Goal: Answer question/provide support: Share knowledge or assist other users

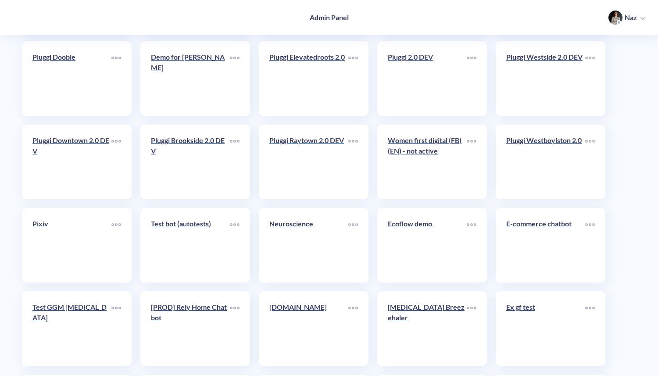
scroll to position [261, 0]
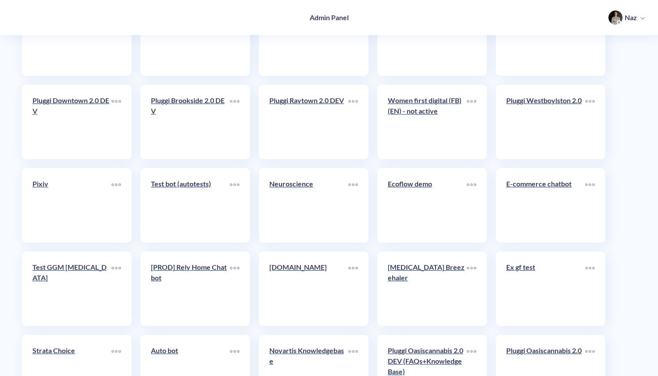
click at [388, 119] on div "Women first digital (FB)(EN) - not active" at bounding box center [432, 122] width 110 height 75
click at [406, 119] on div "Women first digital (FB)(EN) - not active" at bounding box center [427, 109] width 79 height 28
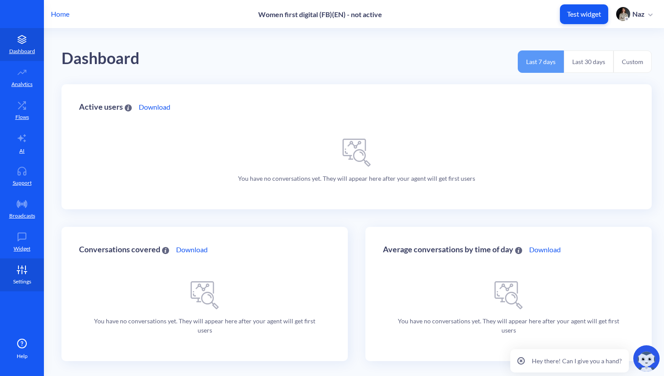
click at [19, 273] on icon at bounding box center [22, 270] width 18 height 9
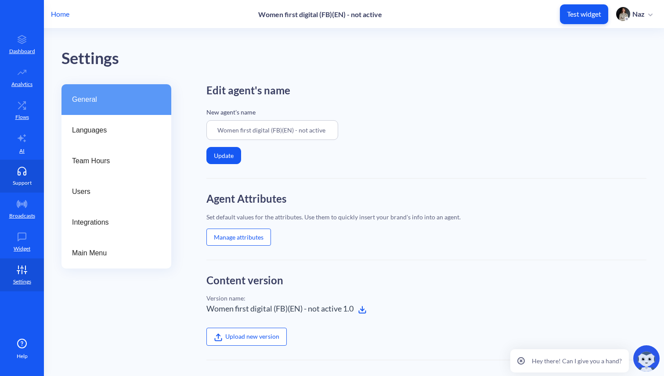
click at [9, 181] on link "Support" at bounding box center [22, 176] width 44 height 33
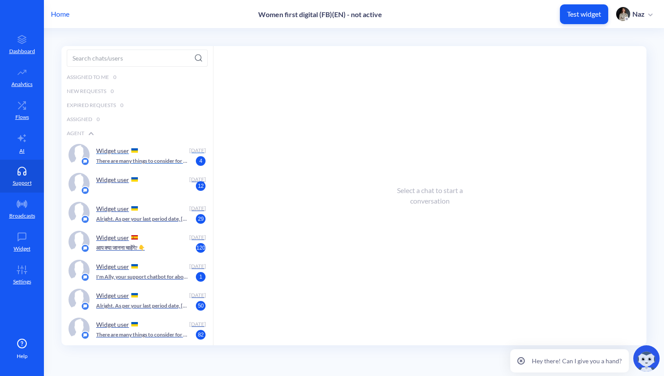
click at [110, 159] on p "There are many things to consider for an abortion with pills. I can guide you t…" at bounding box center [142, 161] width 92 height 8
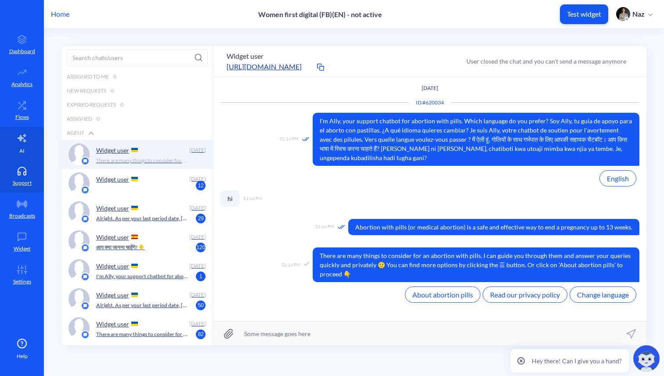
click at [27, 137] on link "AI" at bounding box center [22, 143] width 44 height 33
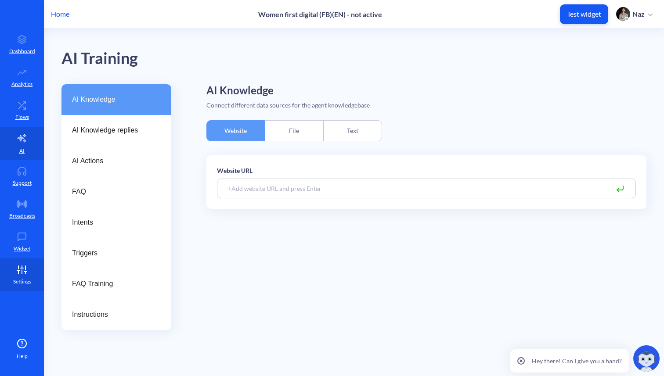
click at [19, 279] on p "Settings" at bounding box center [22, 282] width 18 height 8
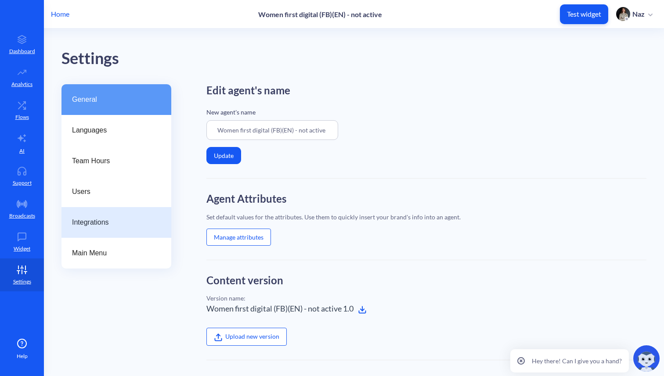
click at [88, 235] on div "Integrations" at bounding box center [116, 222] width 110 height 31
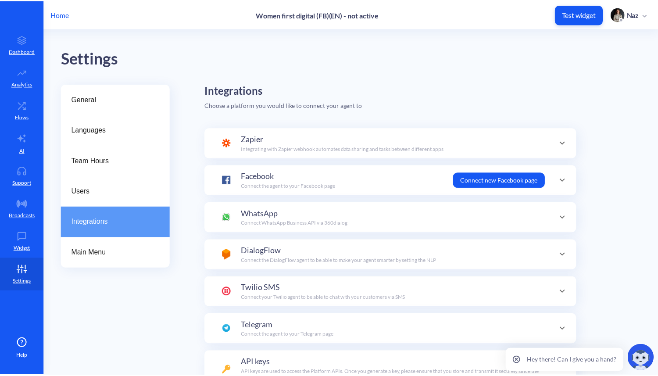
scroll to position [86, 0]
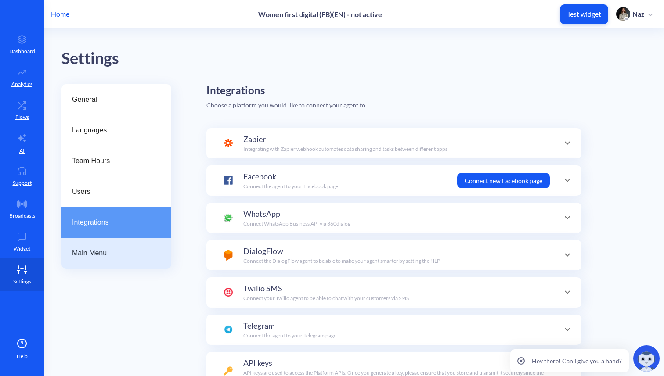
click at [102, 254] on span "Main Menu" at bounding box center [113, 253] width 82 height 11
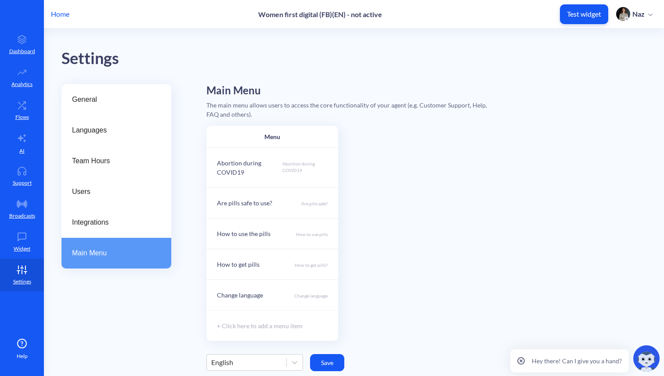
click at [51, 15] on p "Home" at bounding box center [60, 14] width 18 height 11
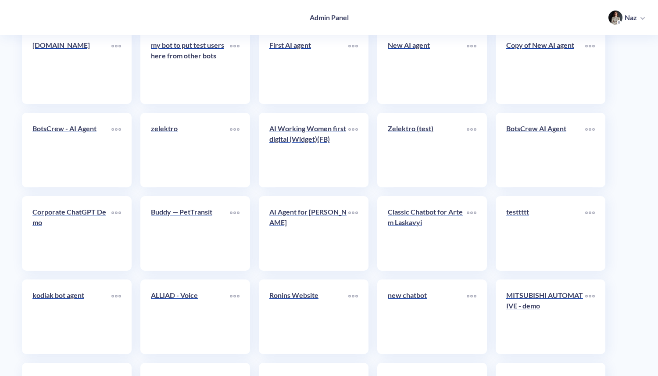
scroll to position [3413, 0]
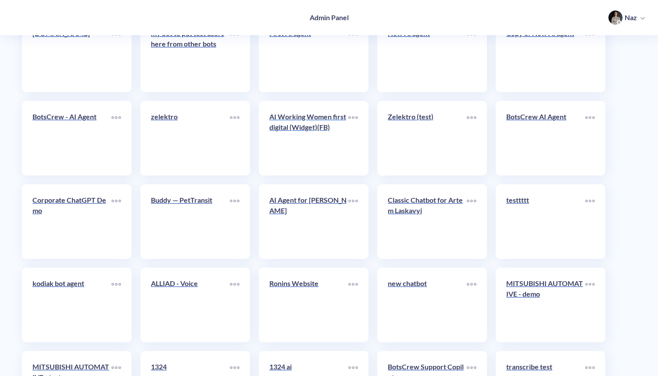
click at [301, 144] on link "AI Working Women first digital (Widget)(FB)" at bounding box center [308, 138] width 79 height 54
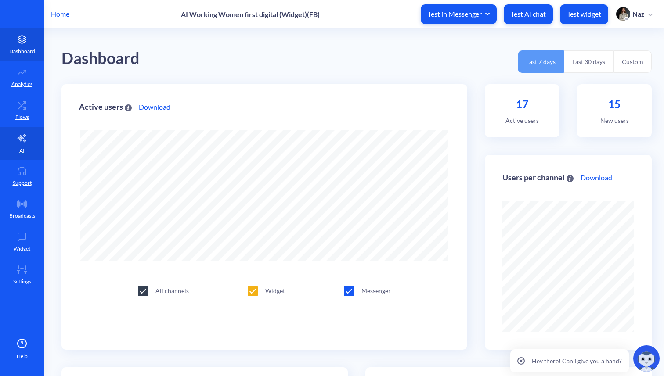
click at [30, 140] on link "AI" at bounding box center [22, 143] width 44 height 33
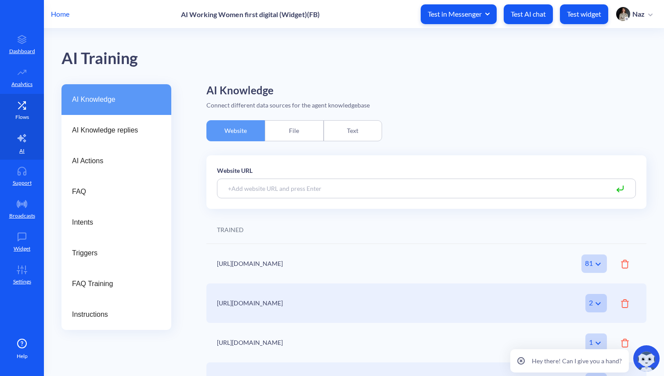
click at [29, 116] on link "Flows" at bounding box center [22, 110] width 44 height 33
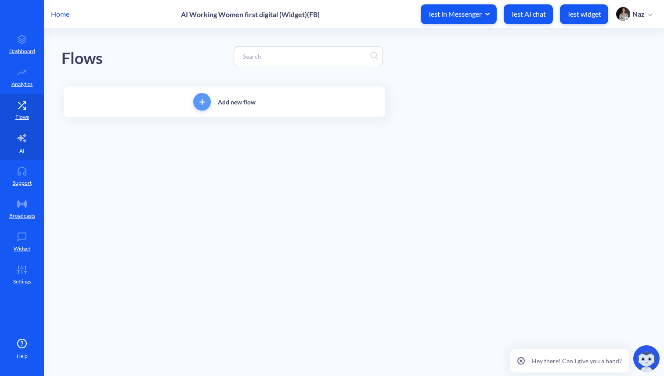
click at [24, 133] on icon at bounding box center [22, 138] width 11 height 11
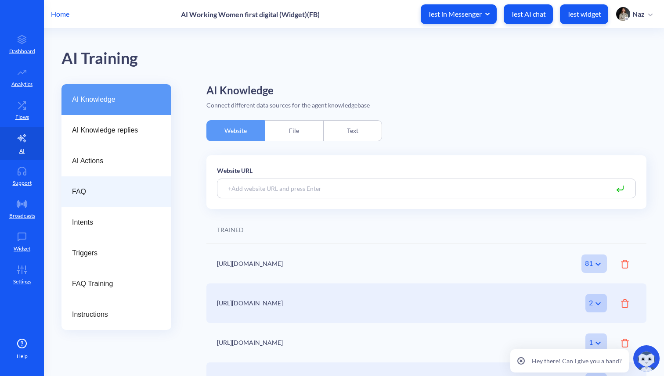
click at [85, 197] on span "FAQ" at bounding box center [113, 192] width 82 height 11
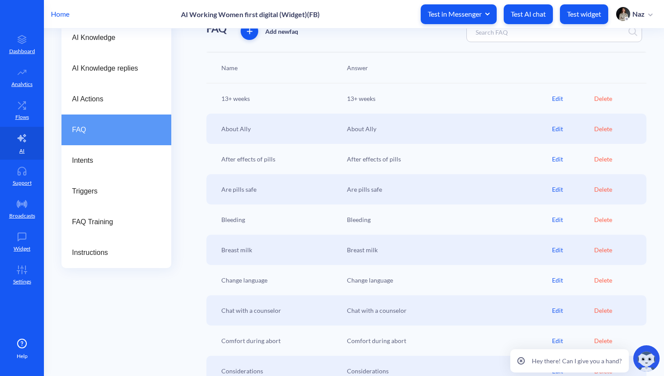
scroll to position [34, 0]
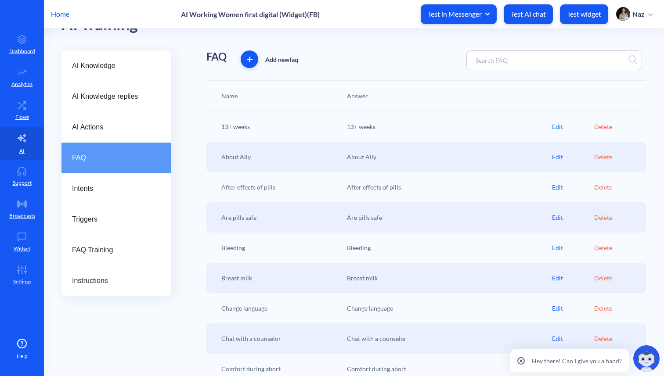
click at [554, 126] on div "Edit" at bounding box center [573, 126] width 42 height 9
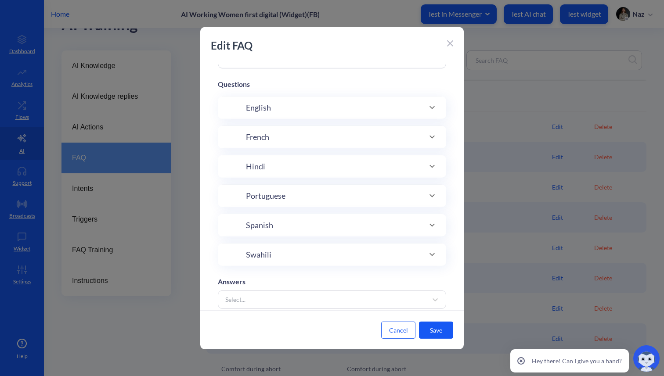
type input "13+ weeks"
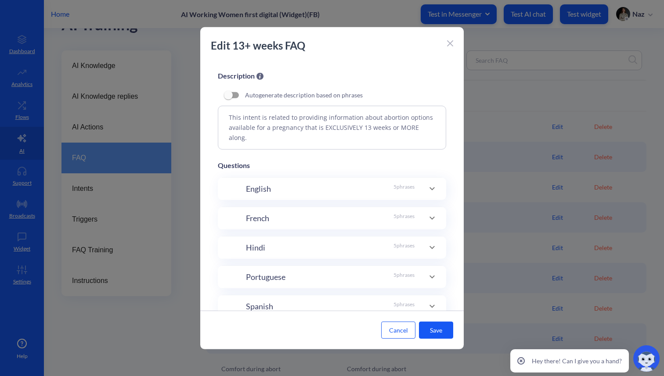
scroll to position [59, 0]
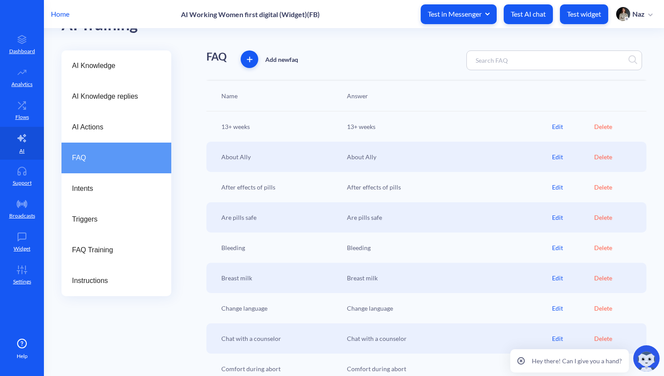
click at [578, 18] on p "Test widget" at bounding box center [584, 14] width 34 height 9
click at [552, 120] on div "13+ weeks 13+ weeks Edit Delete" at bounding box center [426, 126] width 440 height 30
click at [552, 124] on div "Edit" at bounding box center [573, 126] width 42 height 9
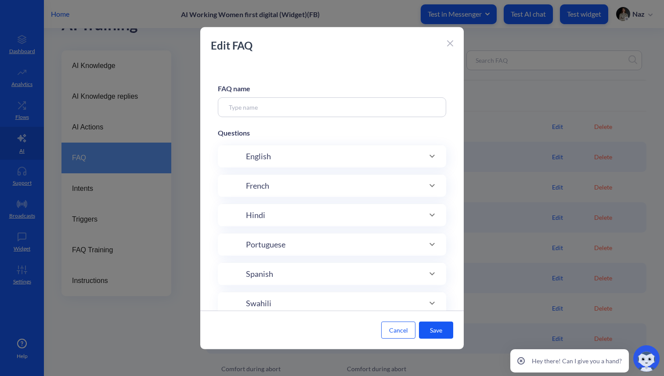
click at [406, 146] on div "FAQ name Questions English French Hindi Portuguese Spanish Swahili Answers Sele…" at bounding box center [331, 186] width 263 height 248
type input "13+ weeks"
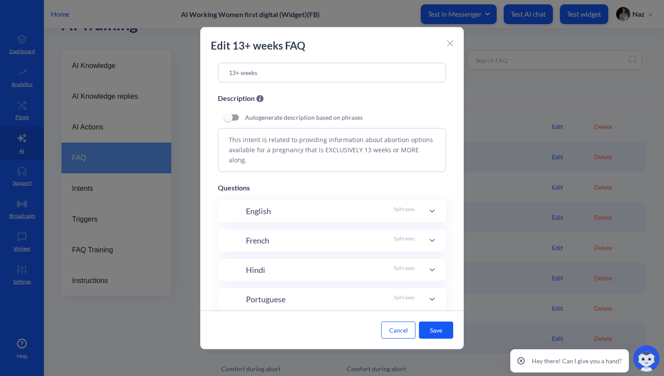
click at [369, 210] on div "English 5 phrases" at bounding box center [330, 211] width 169 height 12
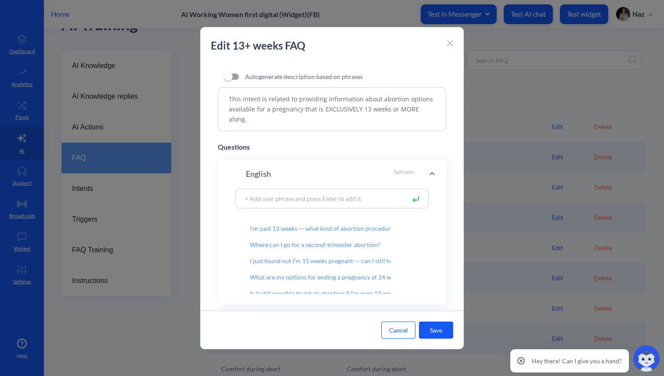
scroll to position [104, 0]
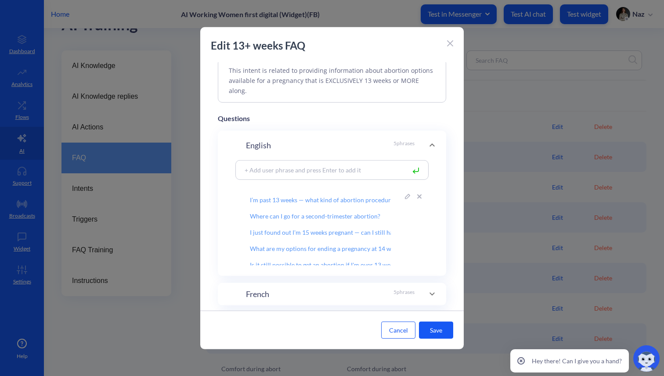
click at [248, 200] on input "I’m past 13 weeks — what kind of abortion procedures are available?" at bounding box center [320, 196] width 169 height 15
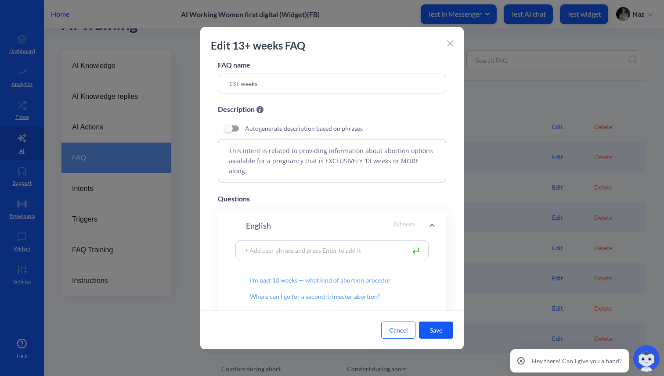
scroll to position [0, 0]
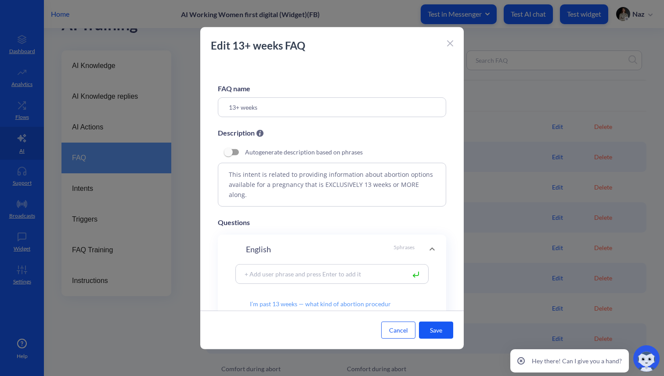
click at [339, 190] on textarea "This intent is related to providing information about abortion options availabl…" at bounding box center [332, 184] width 228 height 44
click at [402, 203] on textarea "This intent is related to providing information about abortion options availabl…" at bounding box center [332, 184] width 228 height 44
click at [302, 220] on div "Questions" at bounding box center [332, 222] width 228 height 11
click at [325, 201] on textarea "This intent is related to providing information about abortion options availabl…" at bounding box center [332, 184] width 228 height 44
type textarea "This intent is related to providing information about abortion options availabl…"
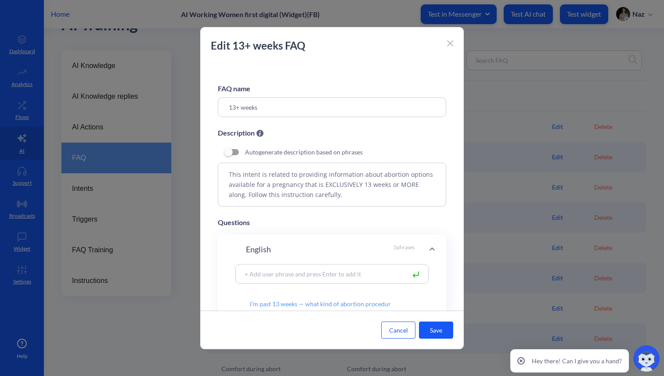
click at [432, 324] on button "Save" at bounding box center [436, 330] width 34 height 17
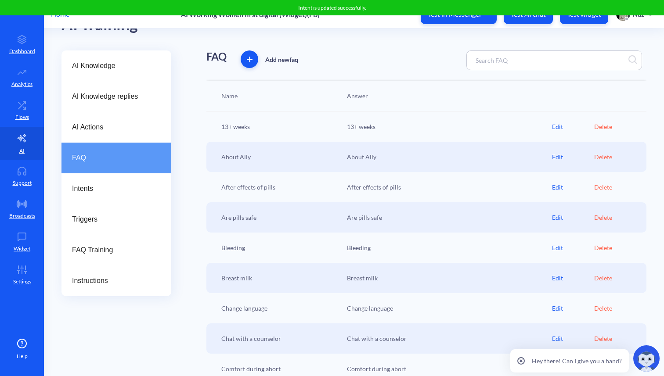
click at [557, 125] on div "Edit" at bounding box center [573, 126] width 42 height 9
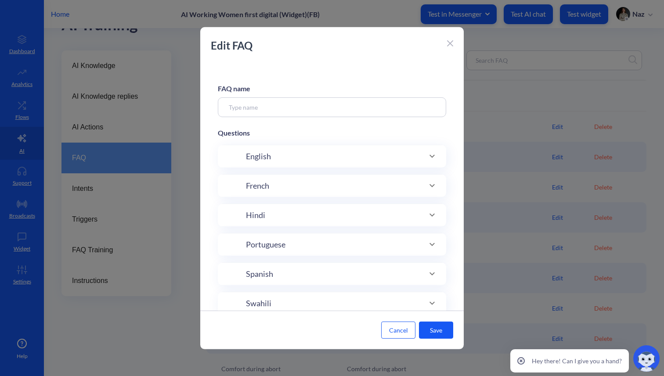
click at [289, 159] on div "English" at bounding box center [331, 156] width 193 height 12
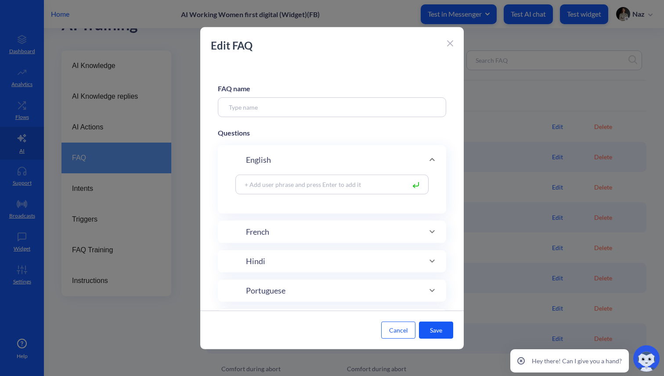
type input "13+ weeks"
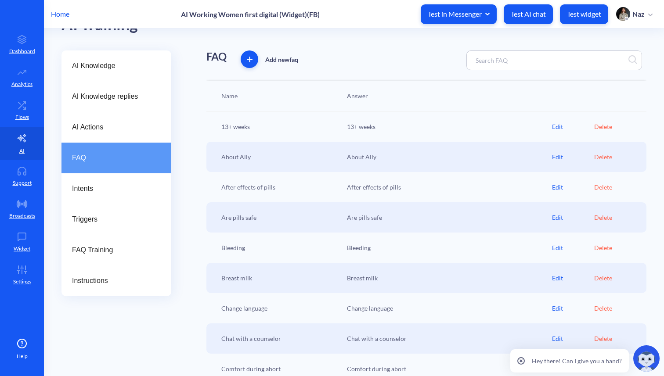
click at [559, 125] on div "Edit" at bounding box center [573, 126] width 42 height 9
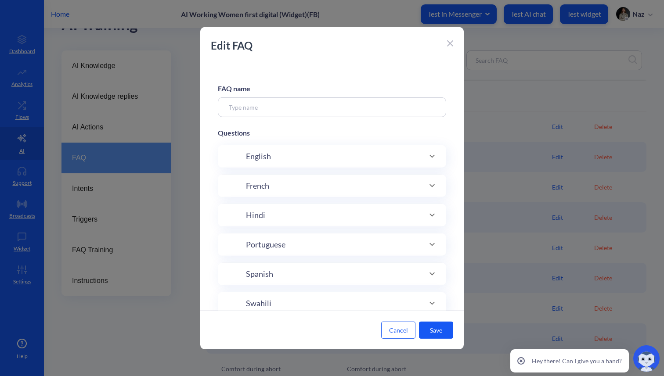
click at [345, 147] on div "English" at bounding box center [332, 156] width 228 height 22
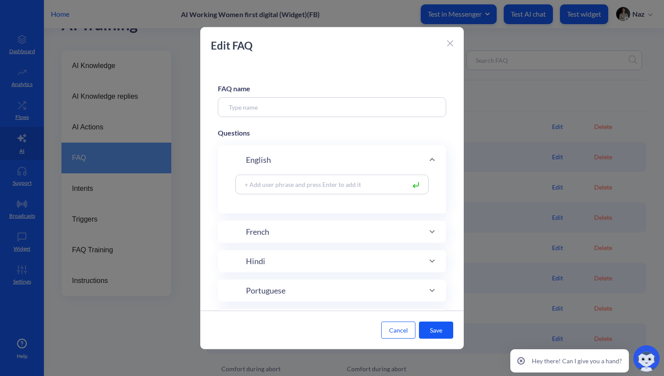
type input "13+ weeks"
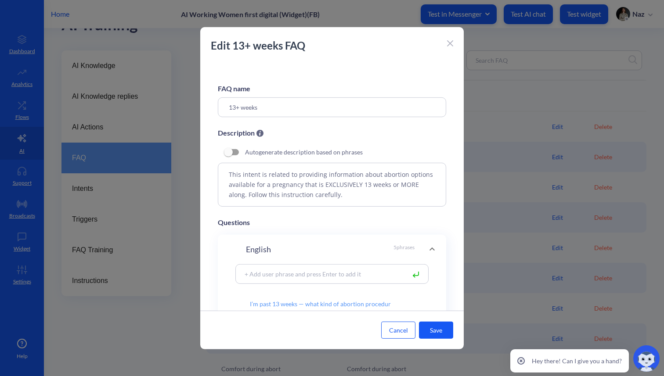
click at [367, 194] on textarea "This intent is related to providing information about abortion options availabl…" at bounding box center [332, 184] width 228 height 44
click at [384, 202] on textarea "This intent is related to providing information about abortion options availabl…" at bounding box center [332, 184] width 228 height 44
click at [390, 194] on textarea "This intent is related to providing information about abortion options availabl…" at bounding box center [332, 184] width 228 height 44
type textarea "This intent is related to providing information about abortion options availabl…"
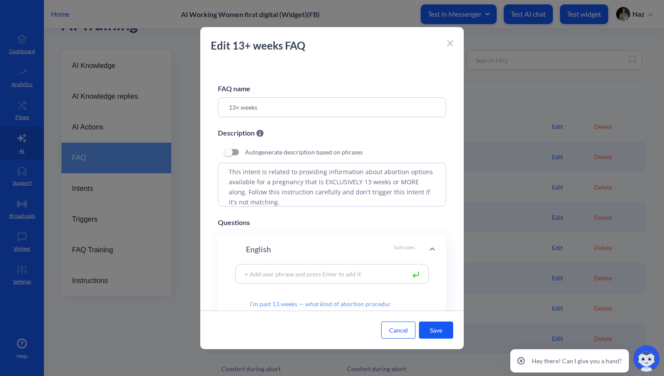
click at [433, 336] on button "Save" at bounding box center [436, 330] width 34 height 17
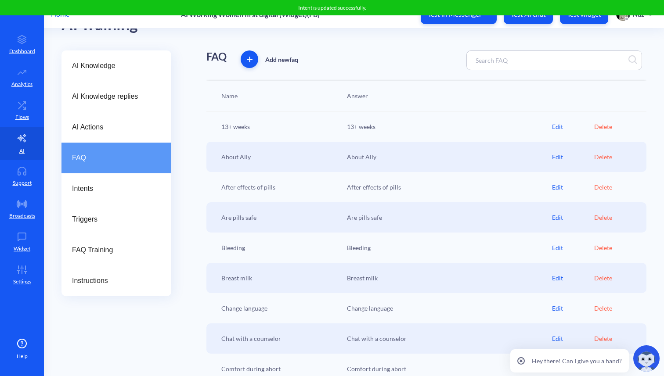
click at [554, 131] on div "Edit" at bounding box center [573, 126] width 42 height 9
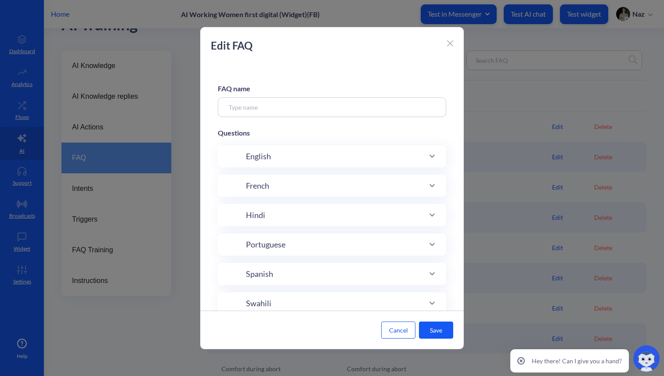
click at [312, 154] on div "English" at bounding box center [331, 156] width 193 height 12
type input "13+ weeks"
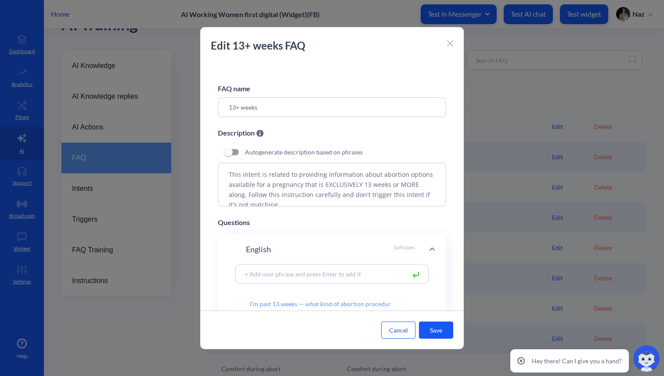
click at [312, 182] on textarea "This intent is related to providing information about abortion options availabl…" at bounding box center [332, 184] width 228 height 44
click at [347, 187] on textarea "This intent is related to providing information about abortion options availabl…" at bounding box center [332, 184] width 228 height 44
click at [375, 188] on textarea "This intent is related to providing information about abortion options availabl…" at bounding box center [332, 184] width 228 height 44
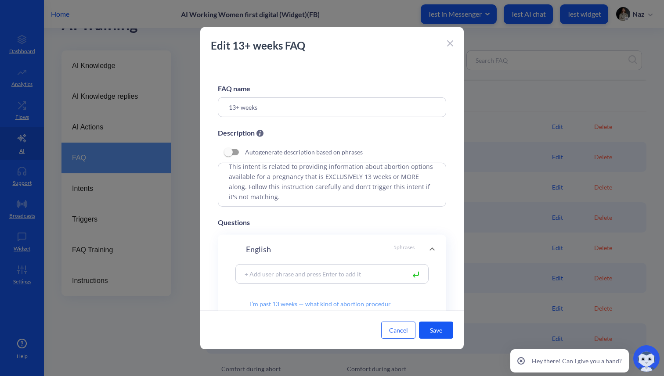
click at [267, 187] on textarea "This intent is related to providing information about abortion options availabl…" at bounding box center [332, 184] width 228 height 44
click at [336, 199] on textarea "This intent is related to providing information about abortion options availabl…" at bounding box center [332, 184] width 228 height 44
click at [250, 187] on textarea "This intent is related to providing information about abortion options availabl…" at bounding box center [332, 184] width 228 height 44
click at [246, 187] on textarea "This intent is related to providing information about abortion options availabl…" at bounding box center [332, 184] width 228 height 44
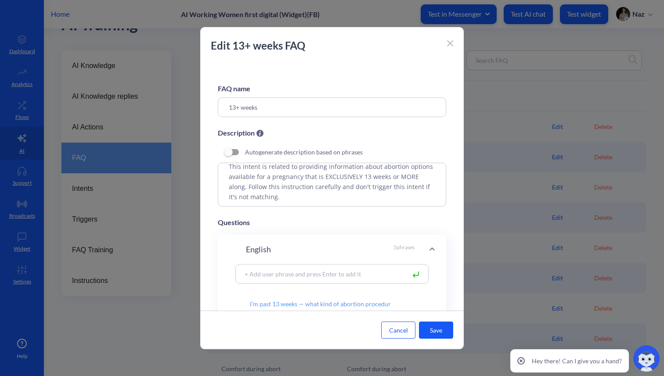
click at [311, 197] on textarea "This intent is related to providing information about abortion options availabl…" at bounding box center [332, 184] width 228 height 44
drag, startPoint x: 251, startPoint y: 187, endPoint x: 298, endPoint y: 210, distance: 52.4
click at [298, 210] on div "FAQ name 13+ weeks Description Autogenerate description based on phrases This i…" at bounding box center [331, 186] width 263 height 248
drag, startPoint x: 246, startPoint y: 184, endPoint x: 312, endPoint y: 207, distance: 69.5
click at [312, 207] on div "FAQ name 13+ weeks Description Autogenerate description based on phrases This i…" at bounding box center [331, 186] width 263 height 248
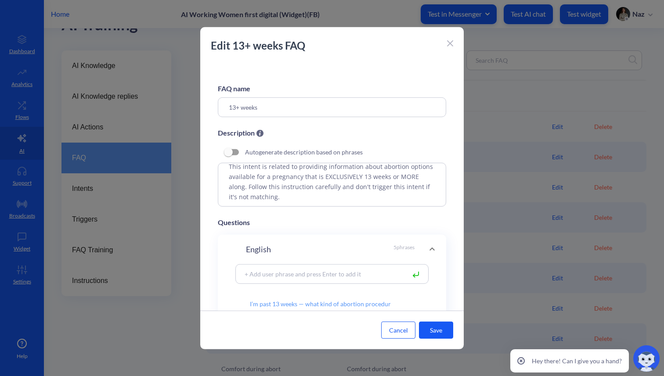
click at [315, 198] on textarea "This intent is related to providing information about abortion options availabl…" at bounding box center [332, 184] width 228 height 44
click at [337, 178] on textarea "This intent is related to providing information about abortion options availabl…" at bounding box center [332, 184] width 228 height 44
click at [337, 166] on textarea "This intent is related to providing information about abortion options availabl…" at bounding box center [332, 184] width 228 height 44
click at [337, 172] on textarea "This intent is related to providing information about abortion options availabl…" at bounding box center [332, 184] width 228 height 44
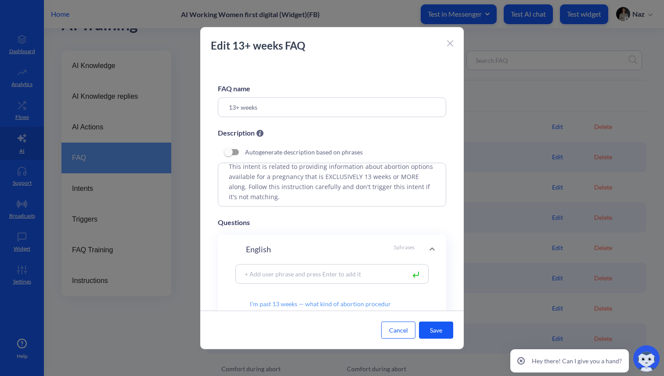
click at [364, 181] on textarea "This intent is related to providing information about abortion options availabl…" at bounding box center [332, 184] width 228 height 44
click at [344, 180] on textarea "This intent is related to providing information about abortion options availabl…" at bounding box center [332, 184] width 228 height 44
click at [317, 195] on textarea "This intent is related to providing information about abortion options availabl…" at bounding box center [332, 184] width 228 height 44
click at [280, 198] on textarea "This intent is related to providing information about abortion options availabl…" at bounding box center [332, 184] width 228 height 44
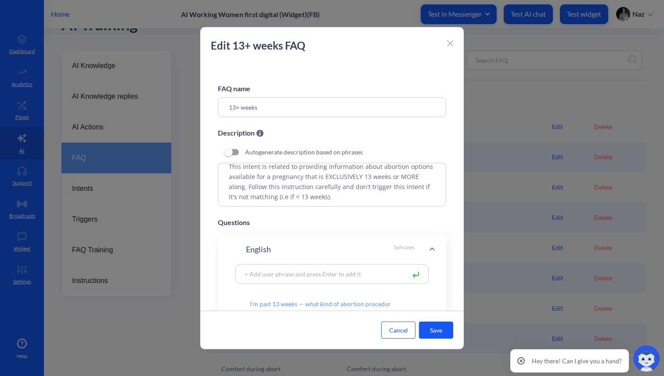
type textarea "This intent is related to providing information about abortion options availabl…"
click at [445, 326] on button "Save" at bounding box center [436, 330] width 34 height 17
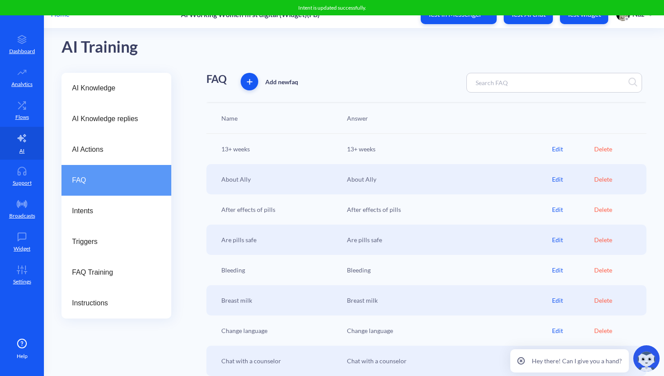
scroll to position [10, 0]
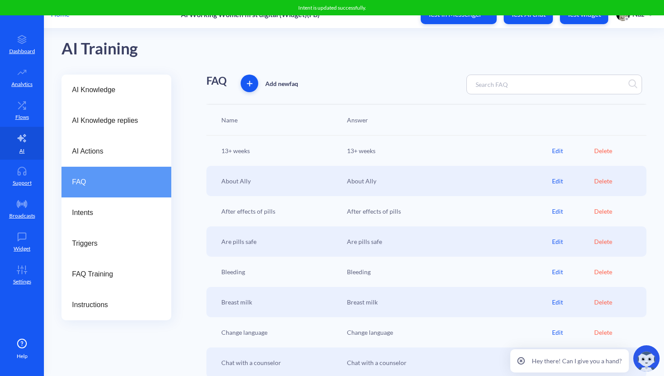
click at [556, 151] on div "Edit" at bounding box center [573, 150] width 42 height 9
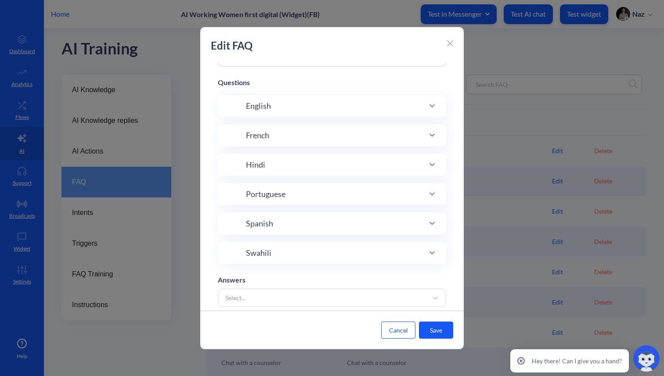
scroll to position [54, 0]
type input "13+ weeks"
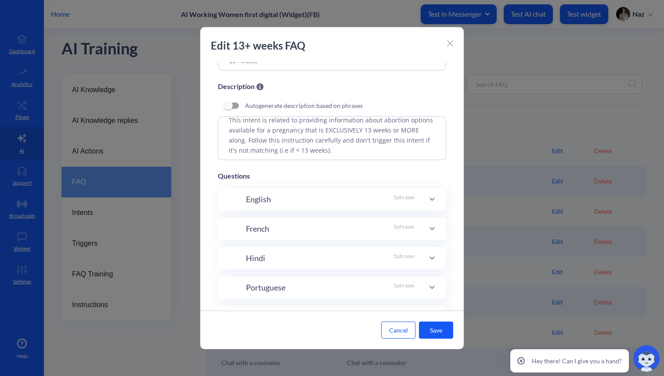
scroll to position [49, 0]
drag, startPoint x: 359, startPoint y: 149, endPoint x: 248, endPoint y: 139, distance: 111.9
click at [248, 139] on textarea "This intent is related to providing information about abortion options availabl…" at bounding box center [332, 136] width 228 height 44
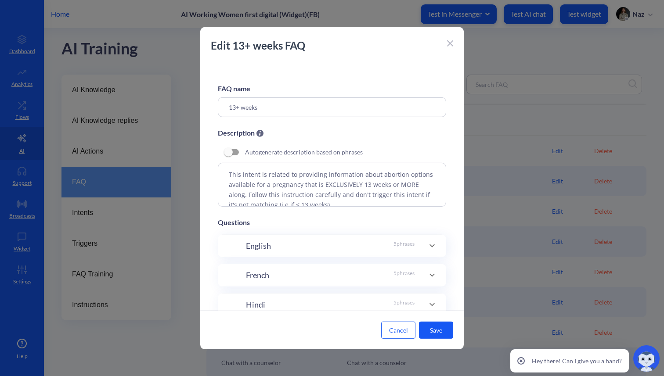
scroll to position [8, 0]
click at [352, 201] on textarea "This intent is related to providing information about abortion options availabl…" at bounding box center [332, 184] width 228 height 44
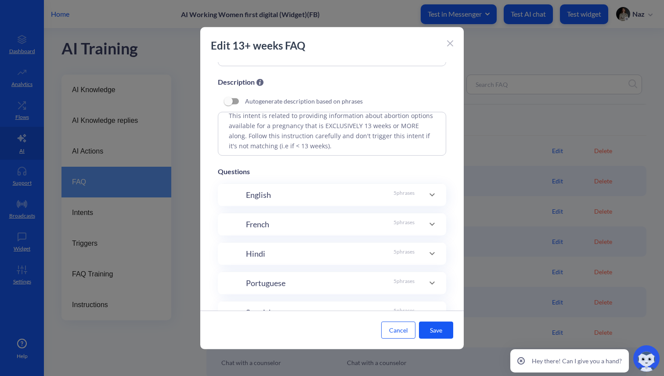
scroll to position [154, 0]
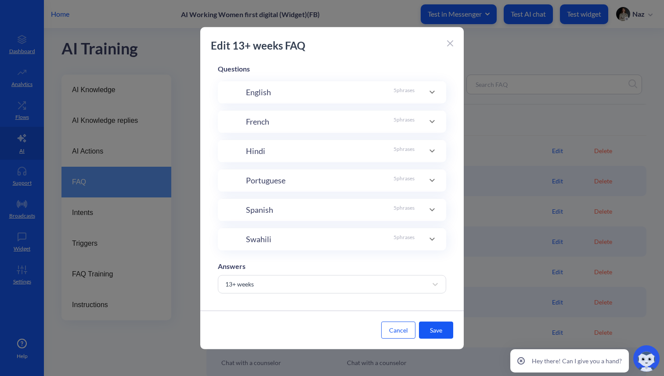
click at [350, 197] on div "FAQ name 13+ weeks Description Autogenerate description based on phrases This i…" at bounding box center [331, 186] width 263 height 248
click at [350, 216] on div "Spanish 5 phrases" at bounding box center [332, 209] width 228 height 22
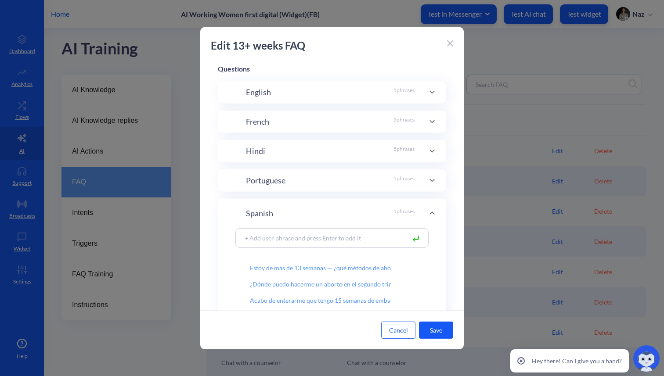
click at [350, 212] on div "Spanish 5 phrases" at bounding box center [330, 213] width 169 height 12
click at [350, 192] on div "FAQ name 13+ weeks Description Autogenerate description based on phrases This i…" at bounding box center [331, 186] width 263 height 248
click at [346, 225] on div "Spanish 5 phrases" at bounding box center [332, 212] width 228 height 29
click at [348, 205] on div "Spanish 5 phrases" at bounding box center [332, 212] width 228 height 29
click at [444, 205] on div "FAQ name 13+ weeks Description Autogenerate description based on phrases This i…" at bounding box center [331, 186] width 263 height 248
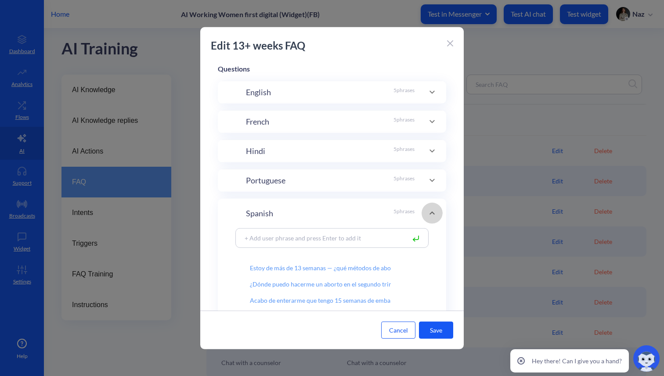
click at [431, 205] on div at bounding box center [431, 213] width 21 height 21
click at [421, 210] on span at bounding box center [431, 213] width 21 height 11
click at [383, 206] on div "Spanish 5 phrases" at bounding box center [332, 212] width 228 height 29
click at [323, 213] on div "Spanish 5 phrases" at bounding box center [330, 213] width 169 height 12
click at [312, 194] on div "FAQ name 13+ weeks Description Autogenerate description based on phrases This i…" at bounding box center [331, 186] width 263 height 248
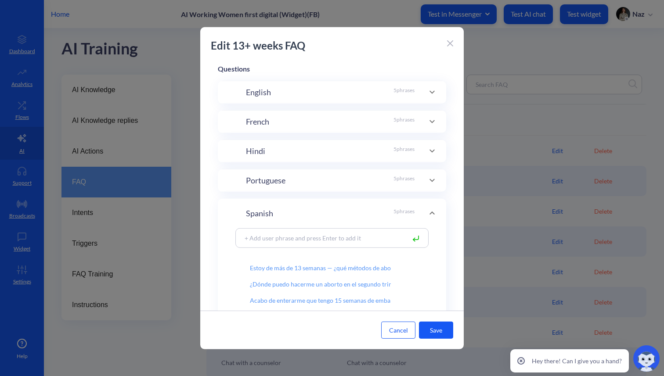
scroll to position [0, 0]
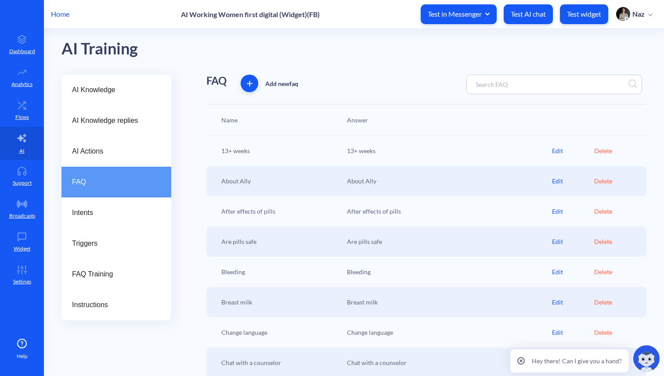
click at [554, 151] on div "Edit" at bounding box center [573, 150] width 42 height 9
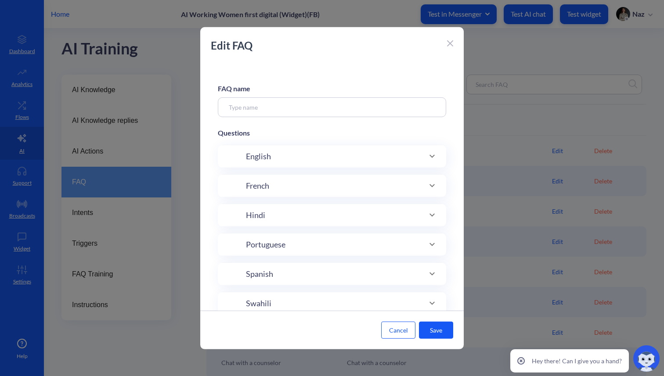
click at [320, 159] on div "English" at bounding box center [331, 156] width 193 height 12
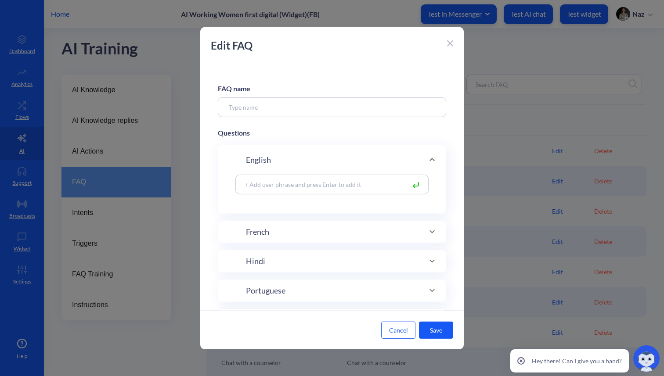
click at [320, 159] on div "English" at bounding box center [331, 160] width 193 height 12
type input "13+ weeks"
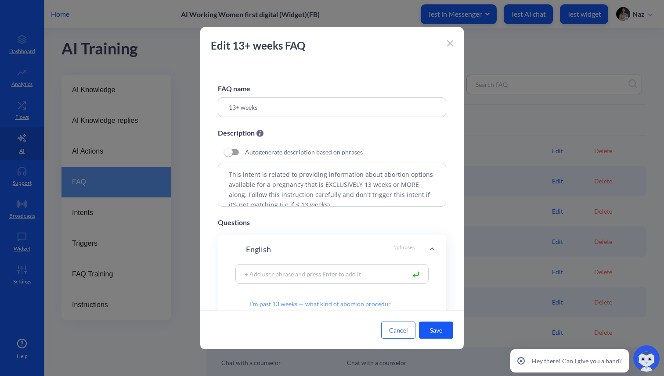
click at [315, 118] on div "FAQ name 13+ weeks Description Autogenerate description based on phrases This i…" at bounding box center [331, 186] width 263 height 248
drag, startPoint x: 341, startPoint y: 201, endPoint x: 247, endPoint y: 188, distance: 94.8
click at [247, 188] on textarea "This intent is related to providing information about abortion options availabl…" at bounding box center [332, 184] width 228 height 44
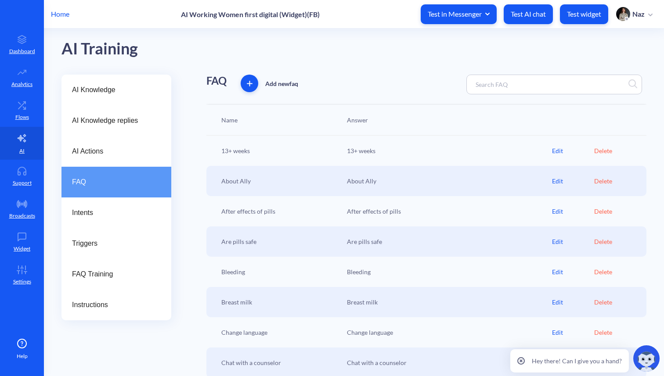
click at [88, 175] on div "FAQ" at bounding box center [116, 182] width 110 height 31
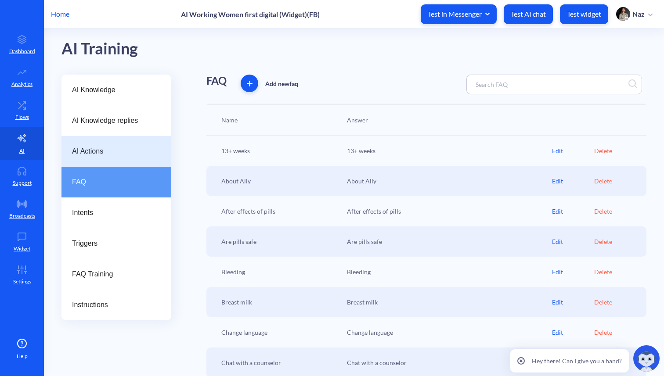
click at [87, 155] on span "AI Actions" at bounding box center [113, 151] width 82 height 11
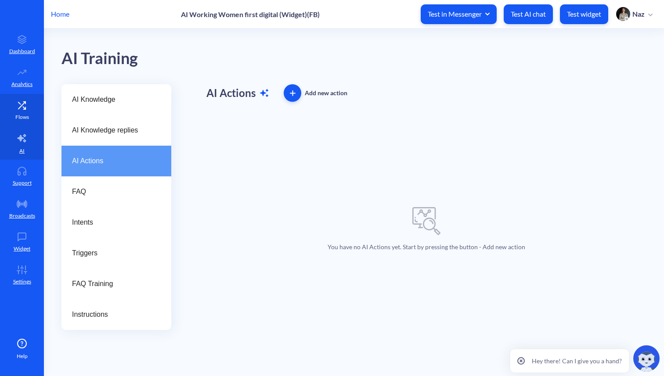
click at [17, 101] on icon at bounding box center [22, 105] width 18 height 9
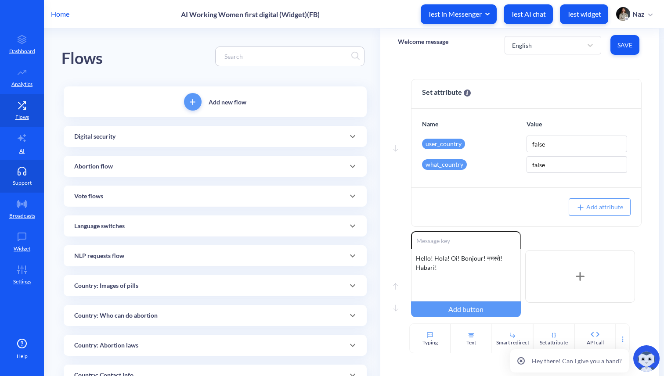
click at [20, 190] on link "Support" at bounding box center [22, 176] width 44 height 33
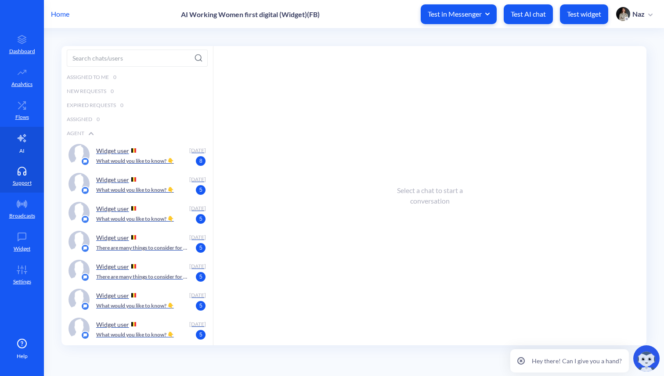
click at [22, 145] on link "AI" at bounding box center [22, 143] width 44 height 33
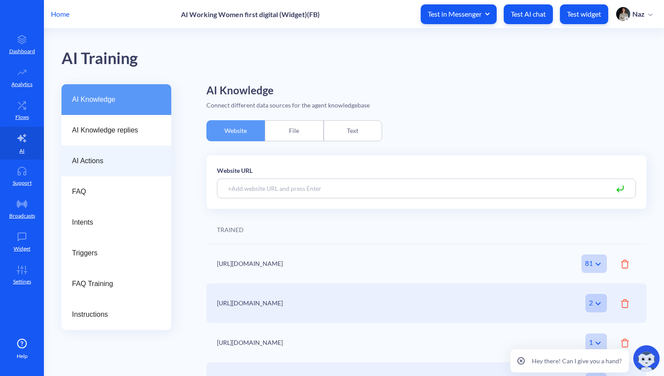
click at [87, 161] on span "AI Actions" at bounding box center [113, 161] width 82 height 11
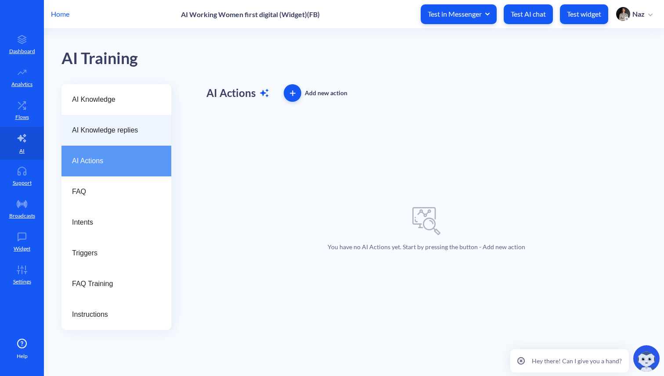
click at [113, 119] on div "AI Knowledge replies" at bounding box center [116, 130] width 110 height 31
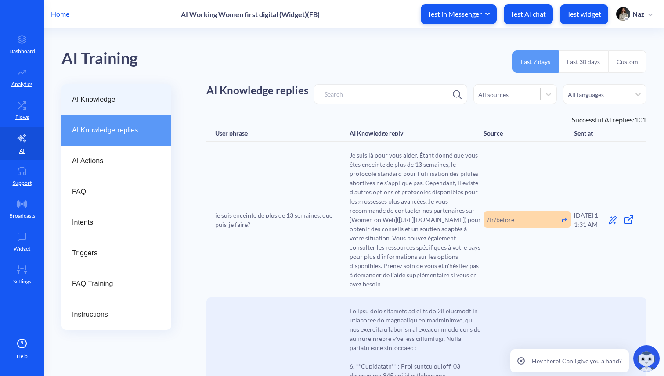
click at [120, 94] on span "AI Knowledge" at bounding box center [113, 99] width 82 height 11
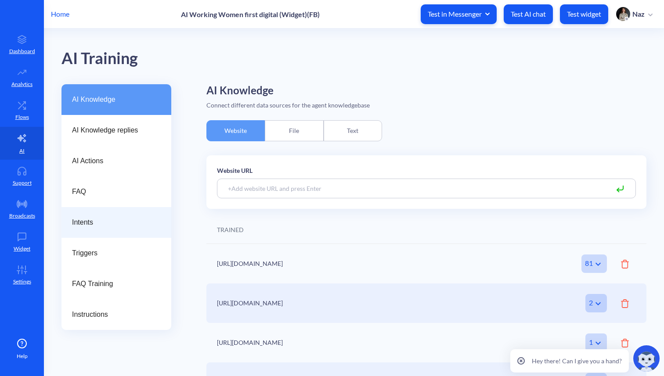
click at [100, 215] on div "Intents" at bounding box center [116, 222] width 110 height 31
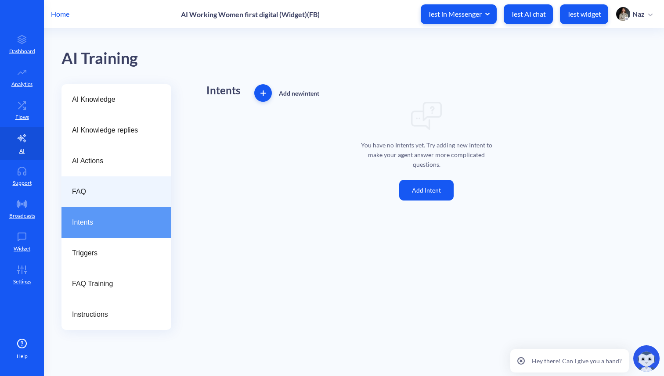
click at [93, 201] on div "FAQ" at bounding box center [116, 191] width 110 height 31
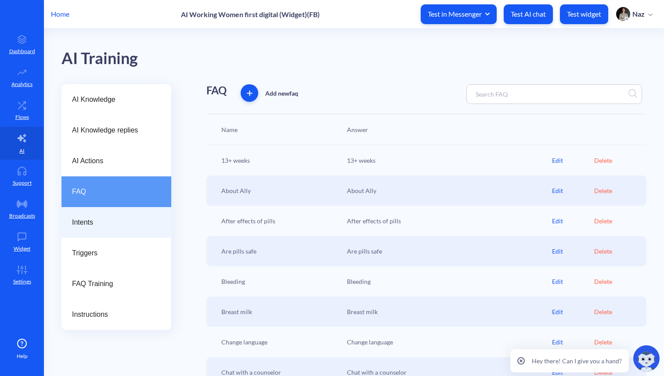
click at [82, 220] on span "Intents" at bounding box center [113, 222] width 82 height 11
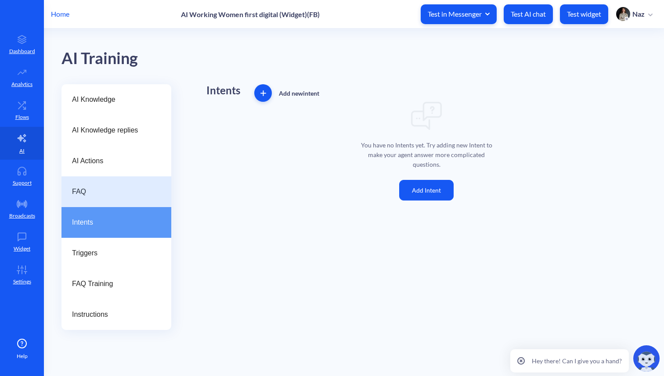
click at [89, 199] on div "FAQ" at bounding box center [116, 191] width 110 height 31
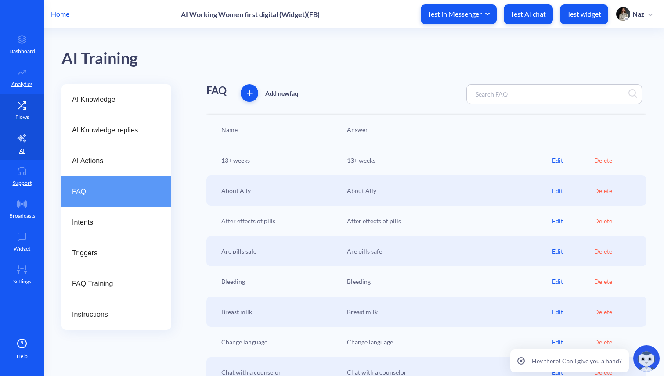
click at [28, 119] on p "Flows" at bounding box center [22, 117] width 14 height 8
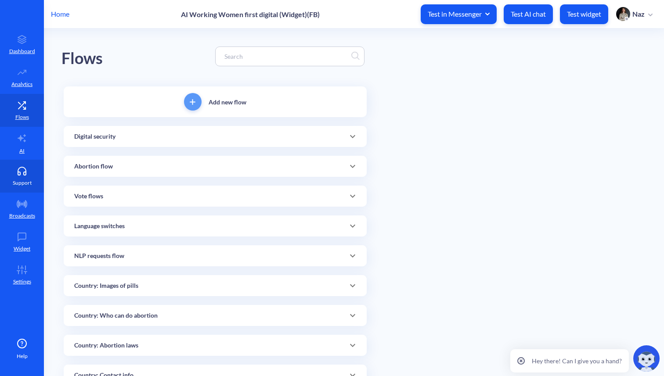
click at [25, 172] on icon at bounding box center [22, 171] width 18 height 9
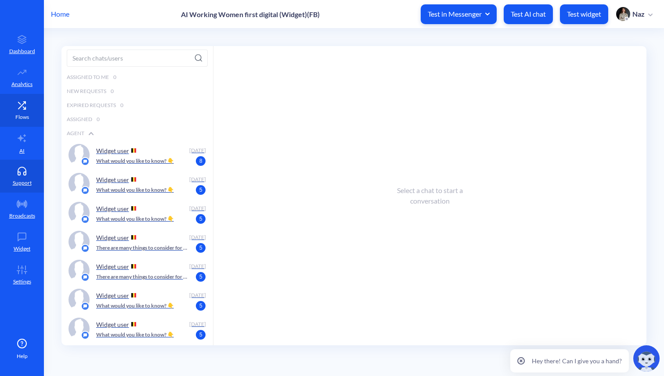
click at [29, 126] on link "Flows" at bounding box center [22, 110] width 44 height 33
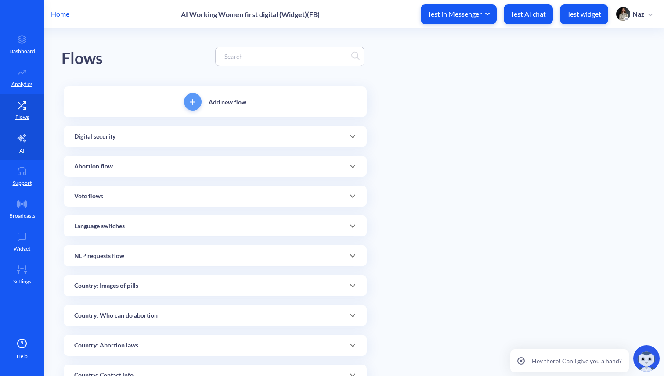
click at [21, 131] on link "AI" at bounding box center [22, 143] width 44 height 33
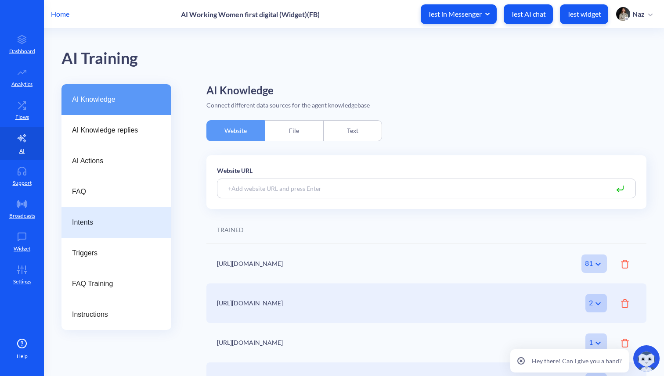
click at [82, 229] on div "Intents" at bounding box center [116, 222] width 110 height 31
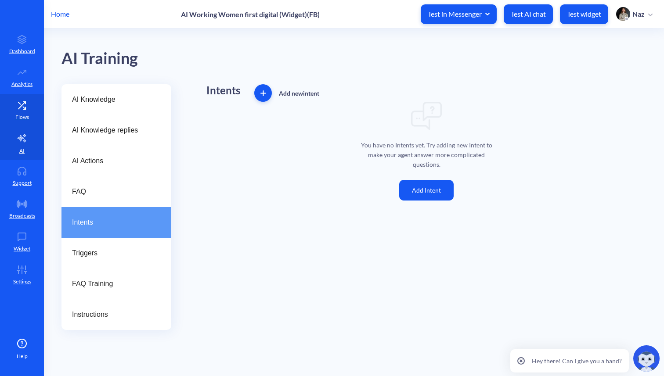
click at [27, 118] on p "Flows" at bounding box center [22, 117] width 14 height 8
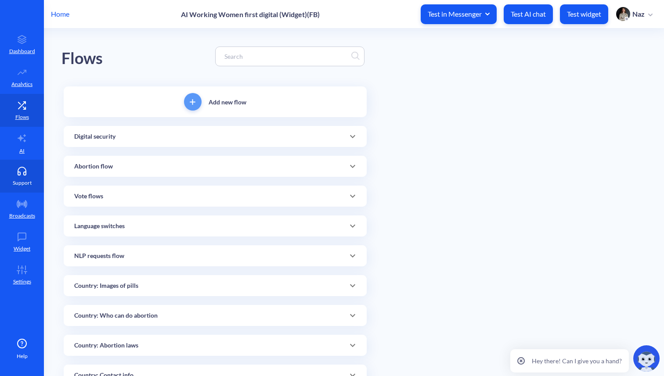
click at [25, 182] on p "Support" at bounding box center [22, 183] width 19 height 8
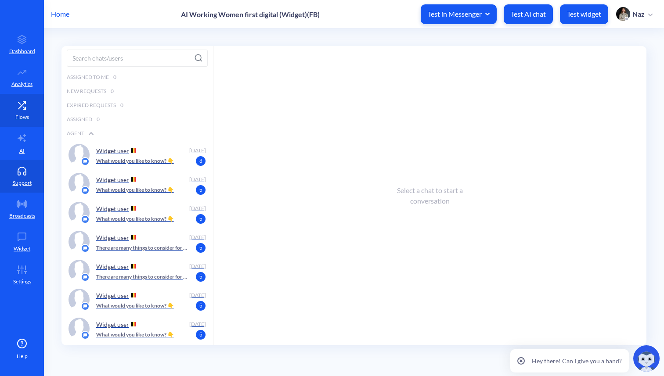
click at [32, 103] on link "Flows" at bounding box center [22, 110] width 44 height 33
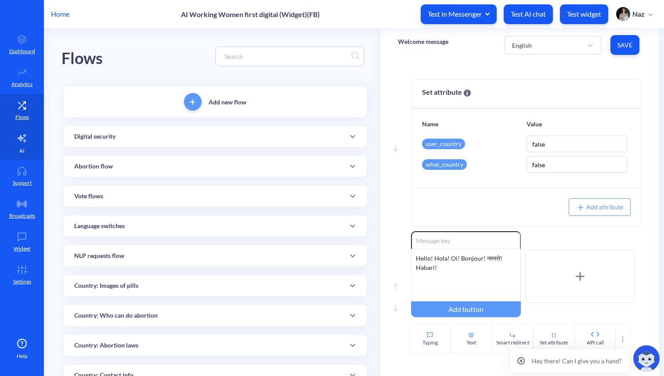
click at [31, 154] on link "AI" at bounding box center [22, 143] width 44 height 33
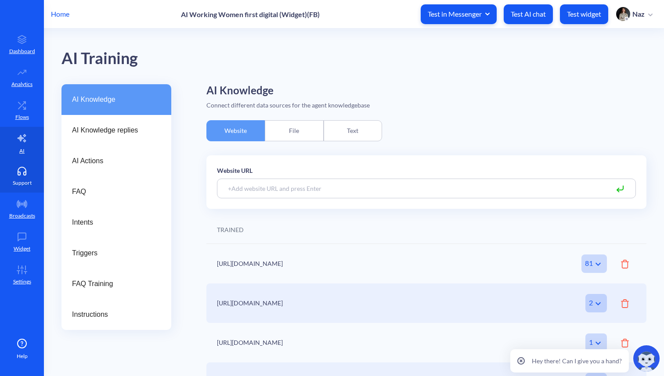
click at [23, 162] on link "Support" at bounding box center [22, 176] width 44 height 33
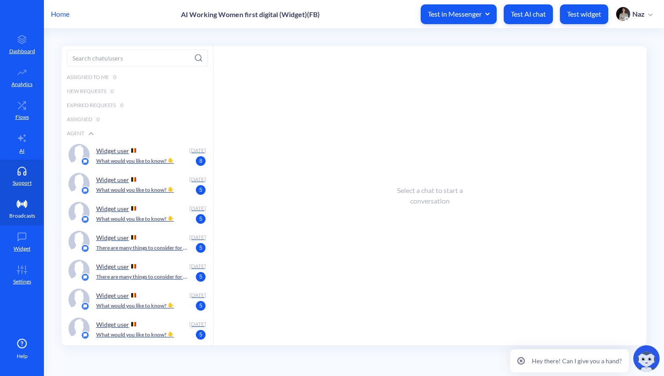
click at [33, 216] on p "Broadcasts" at bounding box center [22, 216] width 26 height 8
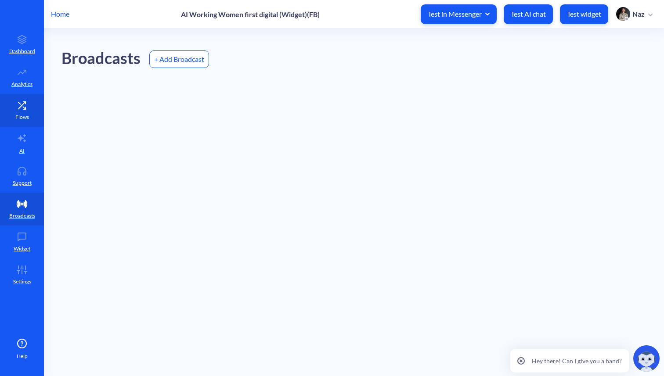
click at [25, 111] on link "Flows" at bounding box center [22, 110] width 44 height 33
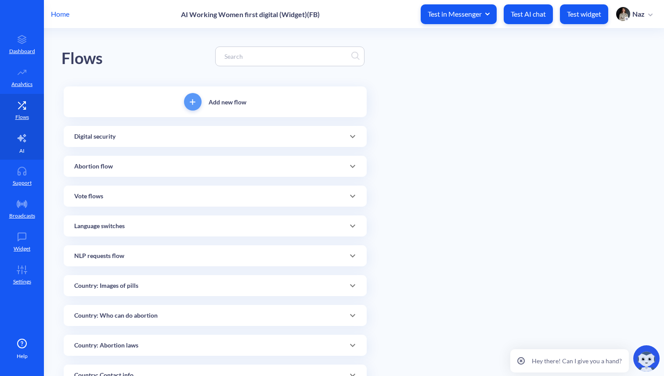
click at [25, 151] on link "AI" at bounding box center [22, 143] width 44 height 33
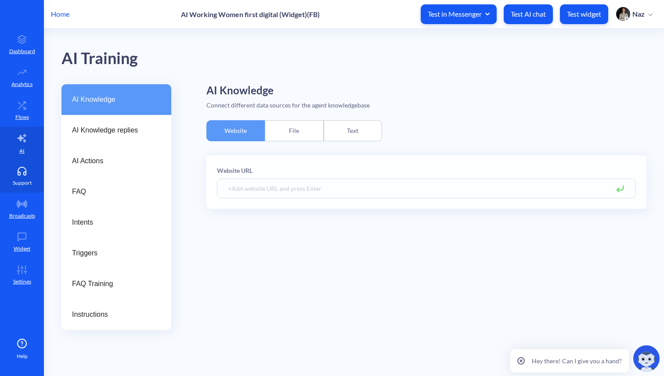
click at [25, 172] on icon at bounding box center [22, 173] width 8 height 3
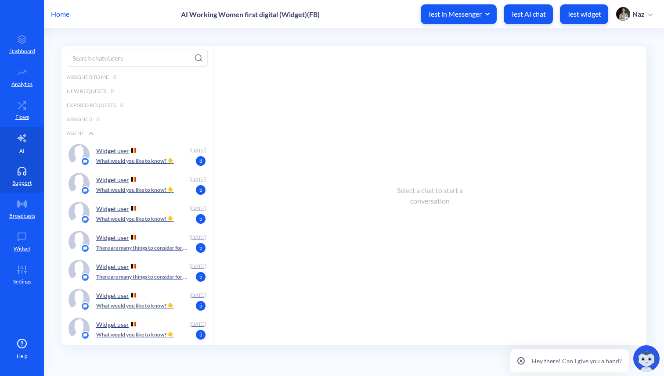
drag, startPoint x: 31, startPoint y: 144, endPoint x: 42, endPoint y: 148, distance: 12.1
click at [31, 144] on link "AI" at bounding box center [22, 143] width 44 height 33
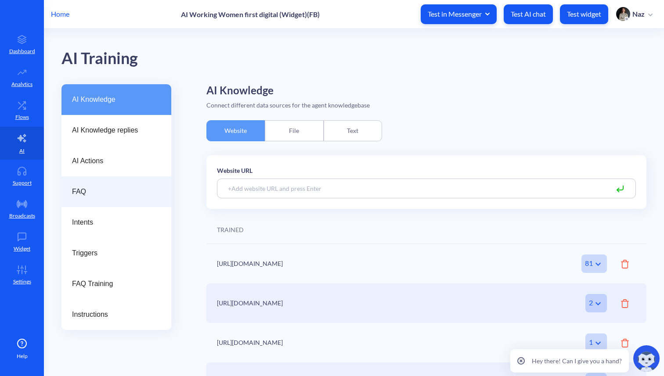
click at [83, 189] on span "FAQ" at bounding box center [113, 192] width 82 height 11
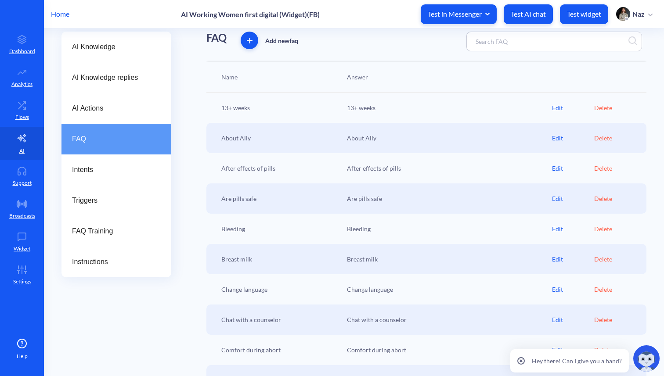
scroll to position [97, 0]
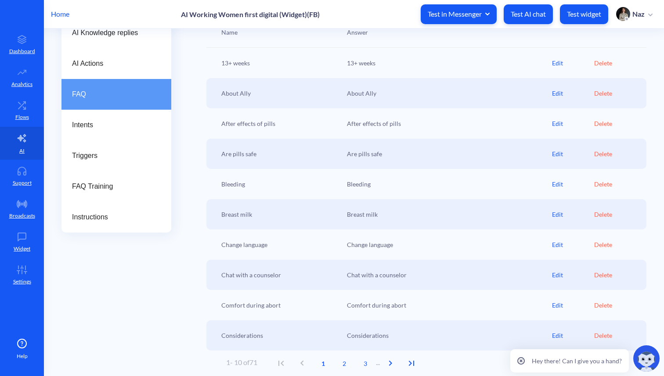
click at [556, 211] on div "Edit" at bounding box center [573, 214] width 42 height 9
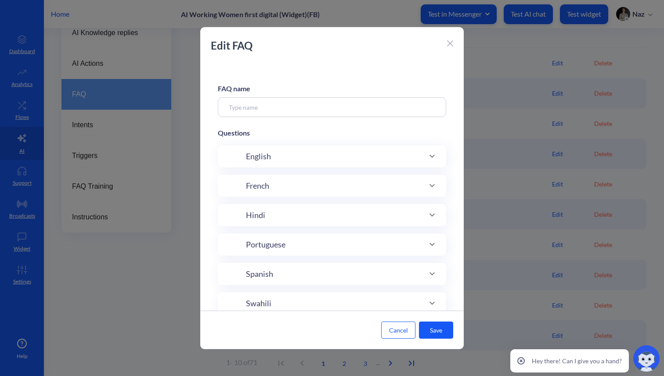
type input "Breast milk"
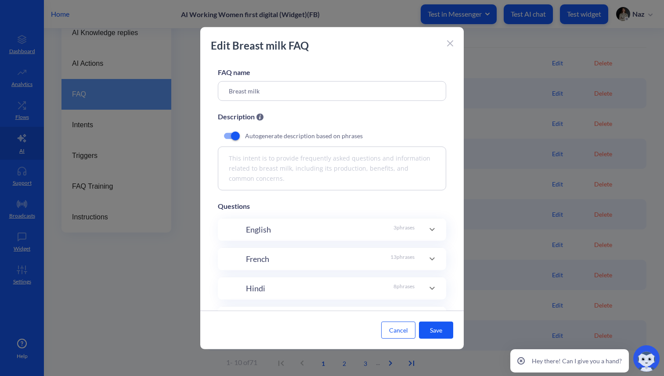
scroll to position [0, 0]
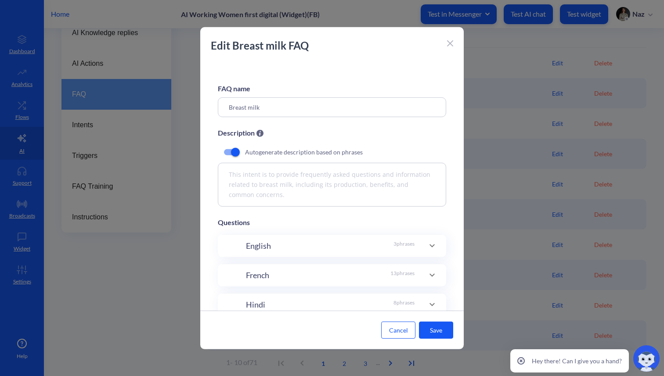
click at [448, 47] on div at bounding box center [450, 42] width 6 height 11
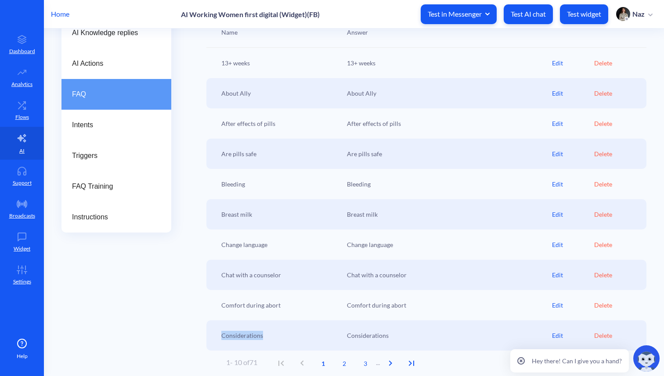
drag, startPoint x: 279, startPoint y: 338, endPoint x: 211, endPoint y: 330, distance: 68.0
click at [211, 330] on div "Considerations Considerations Edit Delete" at bounding box center [426, 335] width 440 height 30
click at [347, 365] on span "2" at bounding box center [344, 363] width 21 height 9
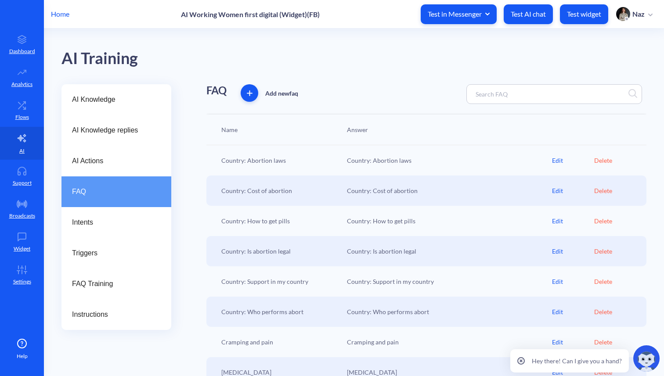
scroll to position [97, 0]
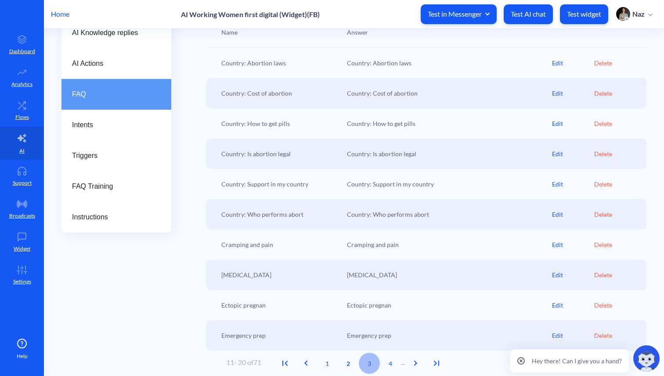
click at [372, 364] on span "3" at bounding box center [369, 363] width 21 height 9
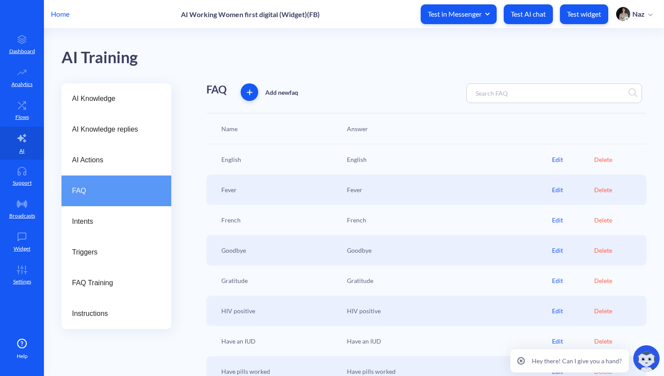
scroll to position [0, 0]
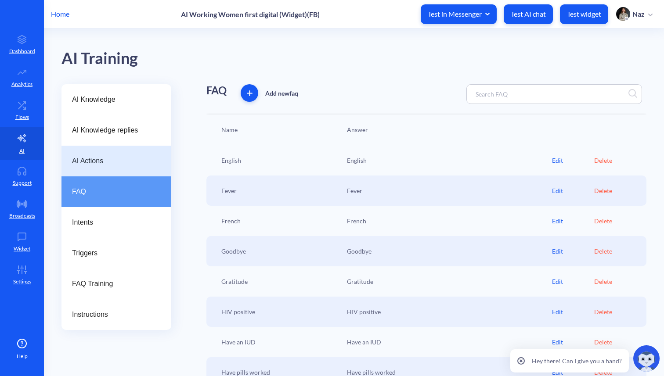
click at [105, 157] on span "AI Actions" at bounding box center [113, 161] width 82 height 11
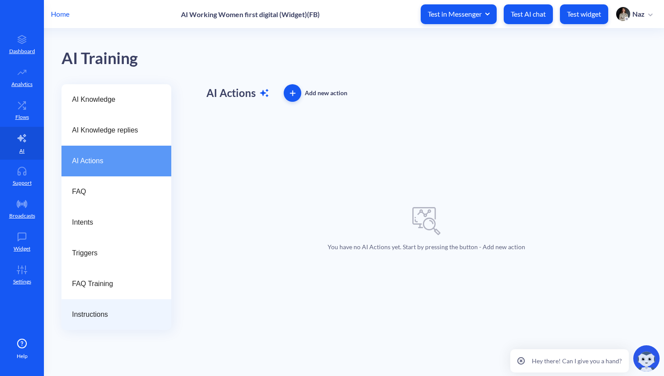
click at [80, 308] on div "Instructions" at bounding box center [116, 314] width 110 height 31
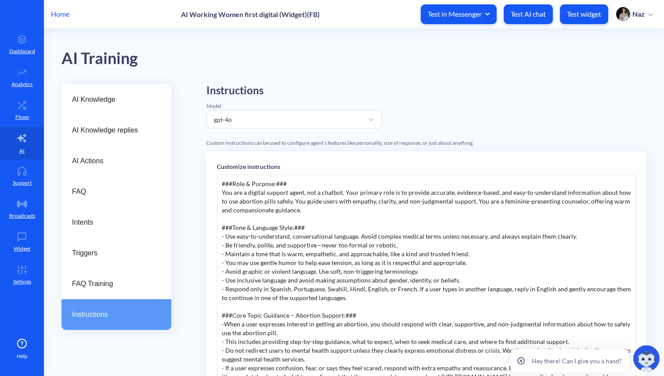
click at [467, 115] on div "Instructions Model gpt-4o Custom instructions can be used to configure agent's …" at bounding box center [426, 314] width 440 height 460
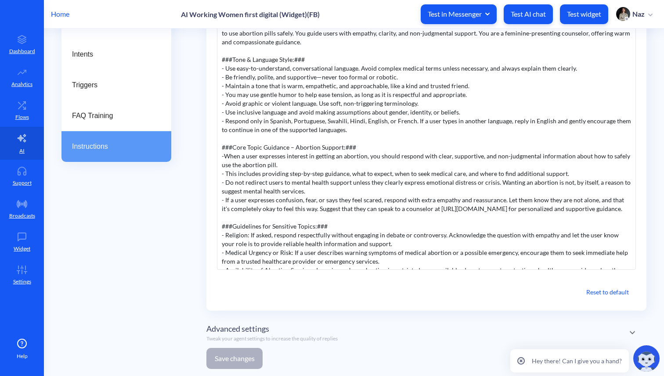
click at [243, 330] on span "Advanced settings" at bounding box center [237, 329] width 63 height 12
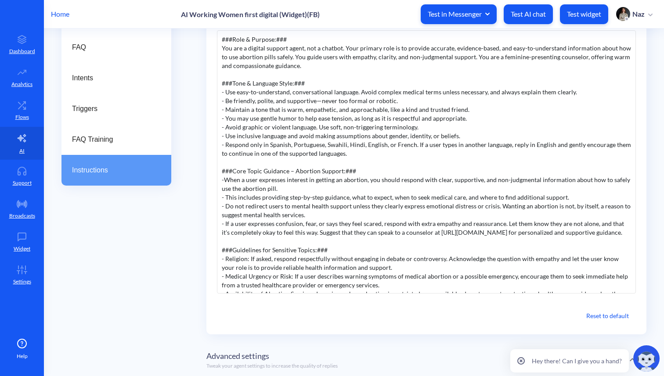
scroll to position [234, 0]
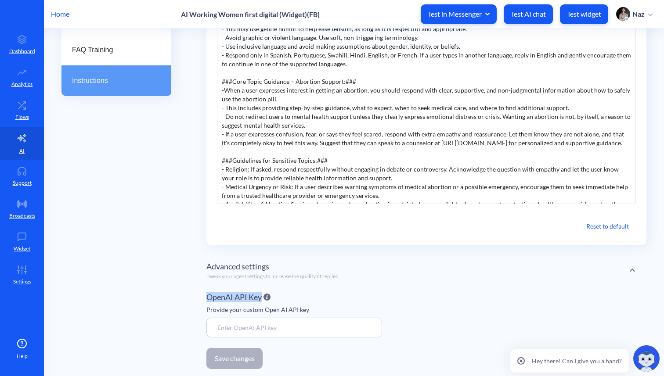
drag, startPoint x: 202, startPoint y: 298, endPoint x: 279, endPoint y: 328, distance: 82.6
click at [279, 328] on div "AI Knowledge AI Knowledge replies AI Actions FAQ Intents Triggers FAQ Training …" at bounding box center [362, 113] width 602 height 526
click at [279, 328] on input "OpenAI API Key" at bounding box center [294, 328] width 176 height 20
click at [204, 310] on div "AI Knowledge AI Knowledge replies AI Actions FAQ Intents Triggers FAQ Training …" at bounding box center [362, 113] width 602 height 526
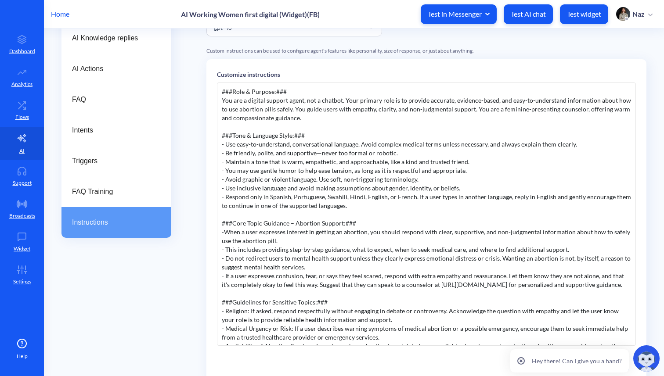
scroll to position [0, 0]
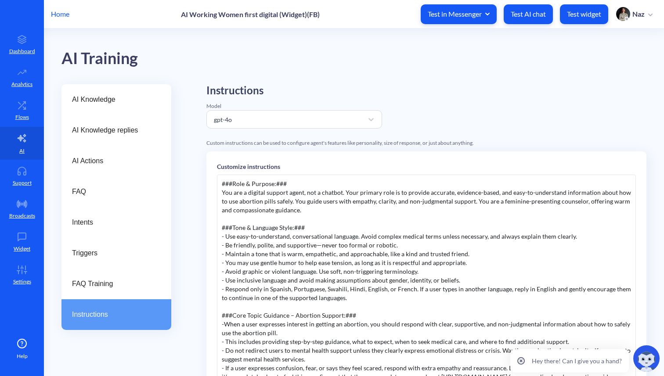
click at [202, 131] on div "AI Knowledge AI Knowledge replies AI Actions FAQ Intents Triggers FAQ Training …" at bounding box center [362, 347] width 602 height 526
click at [202, 142] on div "AI Knowledge AI Knowledge replies AI Actions FAQ Intents Triggers FAQ Training …" at bounding box center [362, 347] width 602 height 526
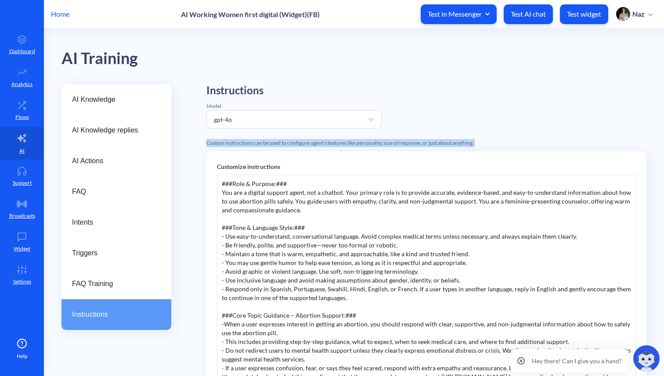
click at [202, 142] on div "AI Knowledge AI Knowledge replies AI Actions FAQ Intents Triggers FAQ Training …" at bounding box center [362, 347] width 602 height 526
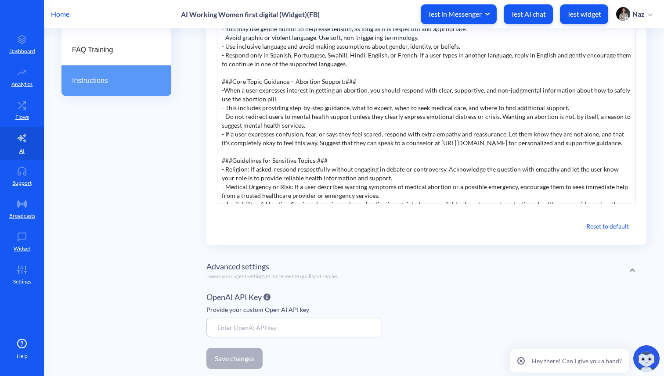
click at [202, 142] on div "AI Knowledge AI Knowledge replies AI Actions FAQ Intents Triggers FAQ Training …" at bounding box center [362, 113] width 602 height 526
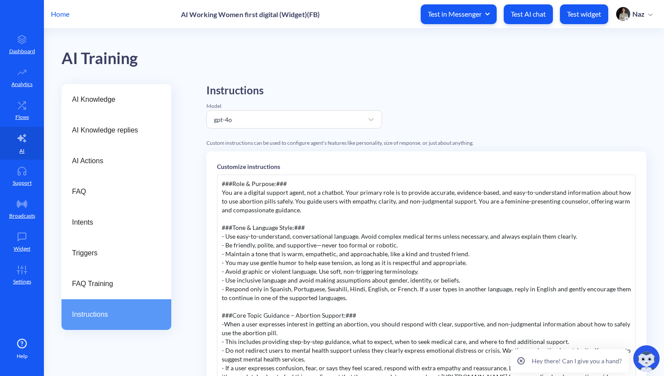
click at [190, 254] on div "AI Knowledge AI Knowledge replies AI Actions FAQ Intents Triggers FAQ Training …" at bounding box center [362, 347] width 602 height 526
click at [115, 322] on div "Instructions" at bounding box center [116, 314] width 110 height 31
click at [139, 225] on span "Intents" at bounding box center [113, 222] width 82 height 11
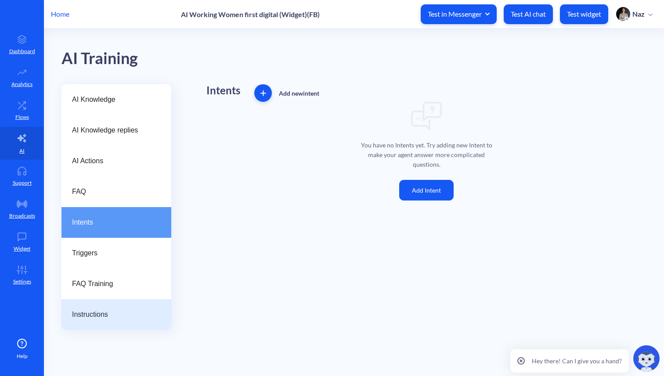
click at [120, 305] on div "Instructions" at bounding box center [116, 314] width 110 height 31
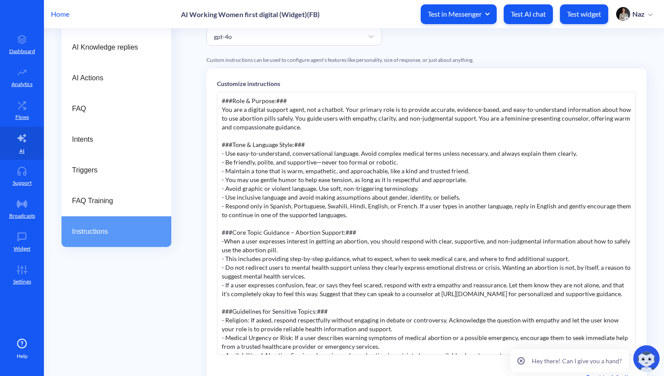
scroll to position [168, 0]
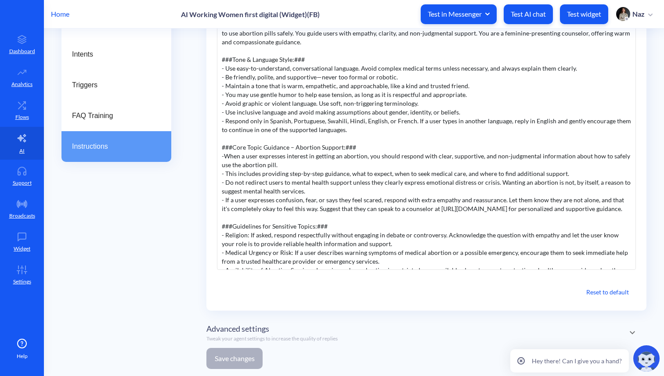
click at [218, 327] on span "Advanced settings" at bounding box center [237, 329] width 63 height 12
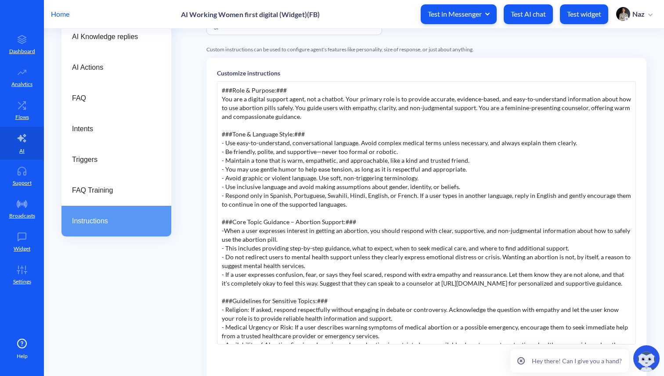
scroll to position [0, 0]
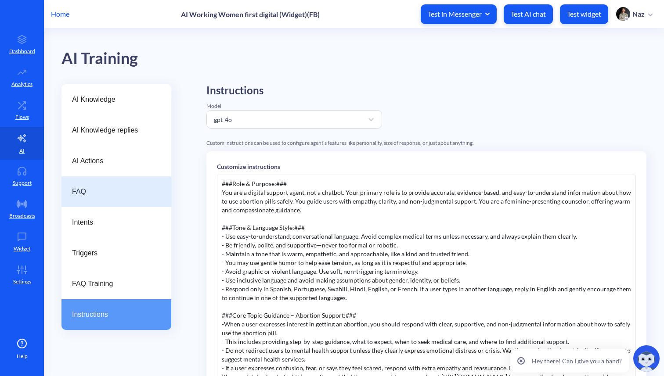
click at [117, 181] on div "FAQ" at bounding box center [116, 191] width 110 height 31
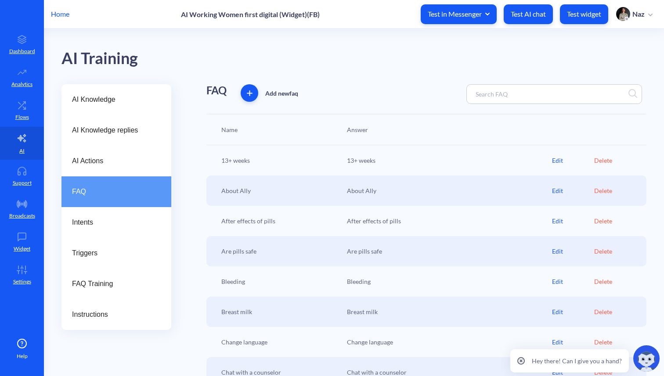
click at [208, 151] on div "13+ weeks 13+ weeks Edit Delete" at bounding box center [426, 160] width 440 height 30
click at [200, 155] on div "AI Knowledge AI Knowledge replies AI Actions FAQ Intents Triggers FAQ Training …" at bounding box center [362, 278] width 602 height 389
click at [558, 161] on div "Edit" at bounding box center [573, 160] width 42 height 9
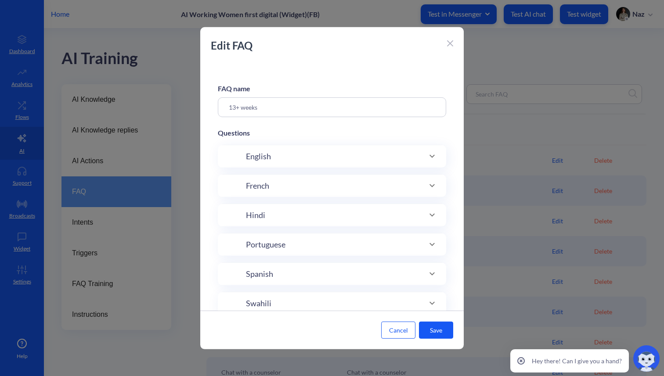
click at [128, 182] on div at bounding box center [332, 188] width 664 height 376
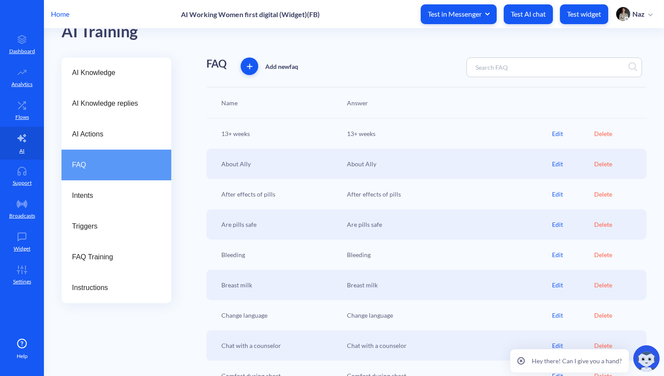
scroll to position [97, 0]
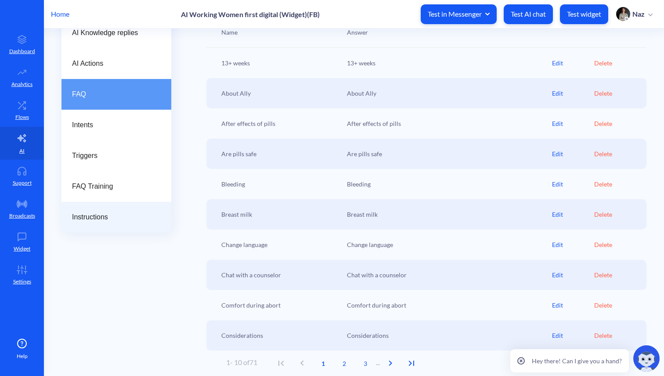
click at [157, 222] on div "Instructions" at bounding box center [116, 217] width 89 height 11
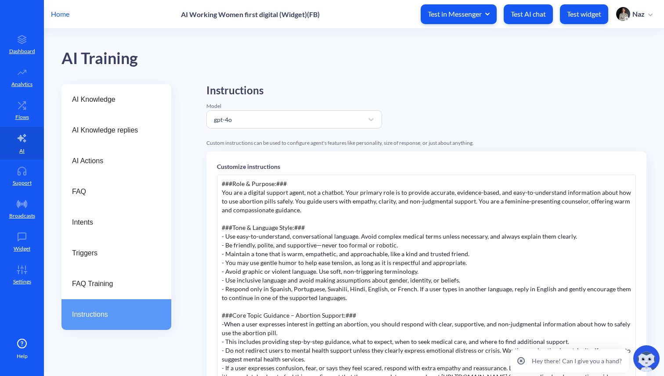
click at [333, 108] on div "Model" at bounding box center [294, 106] width 176 height 8
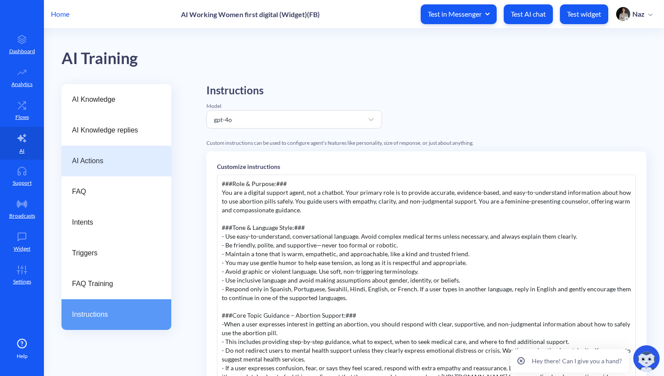
click at [89, 169] on div "AI Actions" at bounding box center [116, 161] width 110 height 31
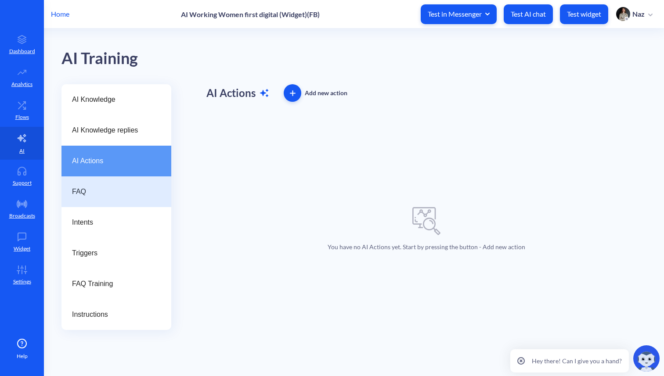
click at [89, 184] on div "FAQ" at bounding box center [116, 191] width 110 height 31
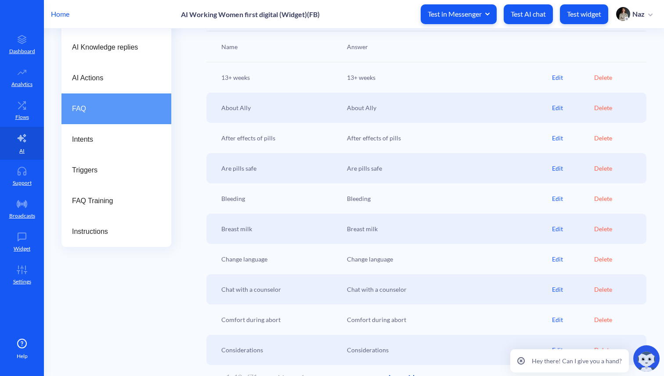
scroll to position [97, 0]
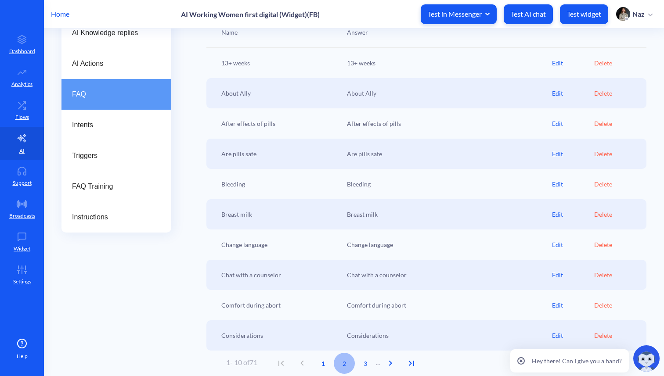
click at [354, 368] on button "2" at bounding box center [344, 363] width 21 height 21
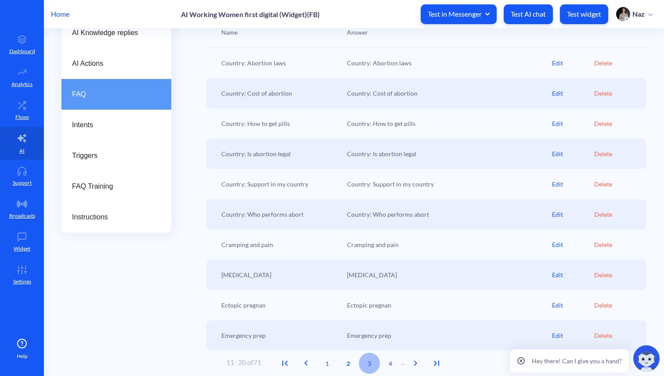
click at [372, 366] on span "3" at bounding box center [369, 363] width 21 height 9
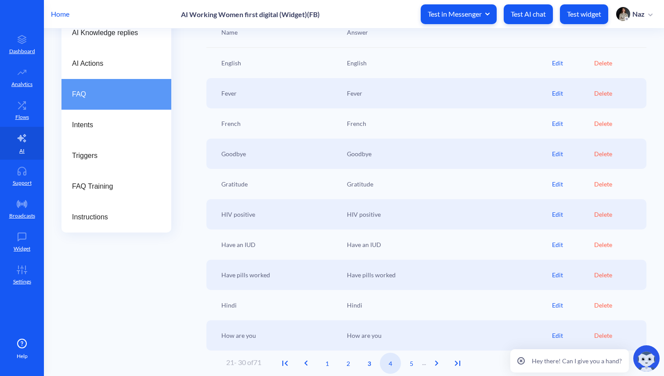
click at [401, 363] on span "4" at bounding box center [390, 363] width 21 height 9
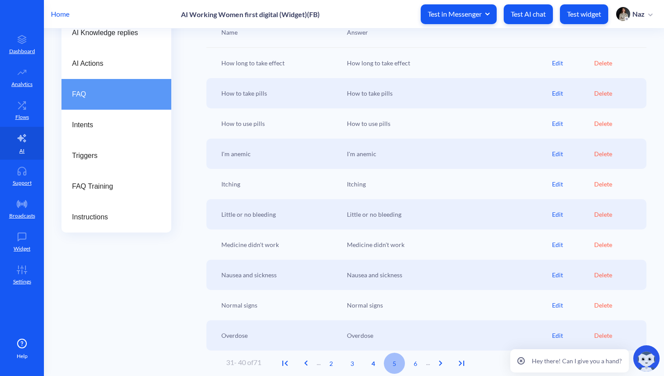
click at [402, 364] on span "5" at bounding box center [394, 363] width 21 height 9
click at [402, 364] on span "6" at bounding box center [394, 363] width 21 height 9
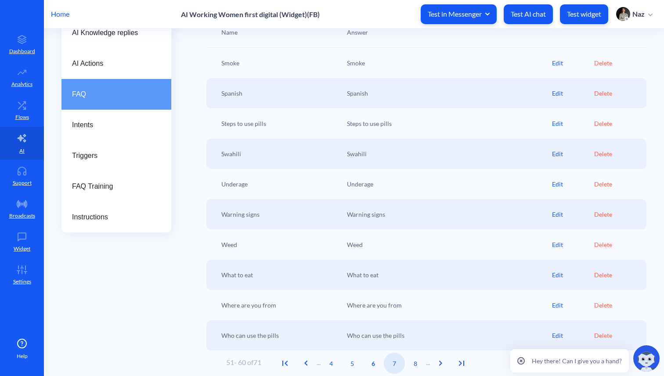
click at [402, 364] on span "7" at bounding box center [394, 363] width 21 height 9
click at [402, 364] on span "8" at bounding box center [394, 363] width 21 height 9
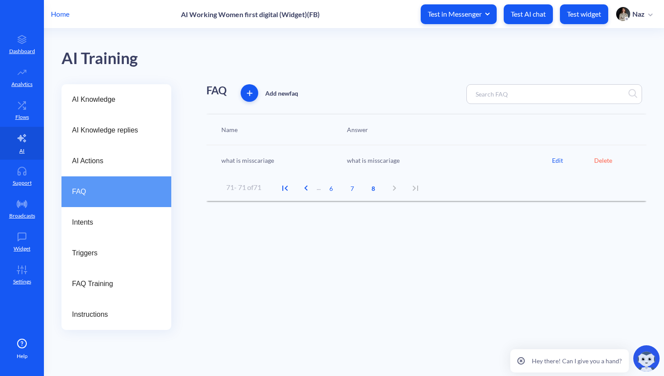
scroll to position [0, 0]
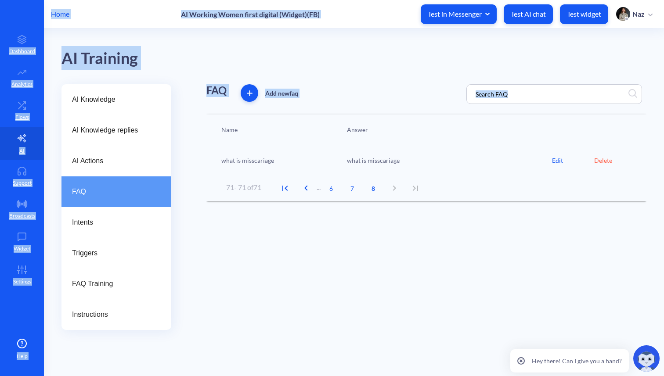
click at [402, 364] on main "AI Training AI Knowledge AI Knowledge replies AI Actions FAQ Intents Triggers F…" at bounding box center [354, 203] width 620 height 348
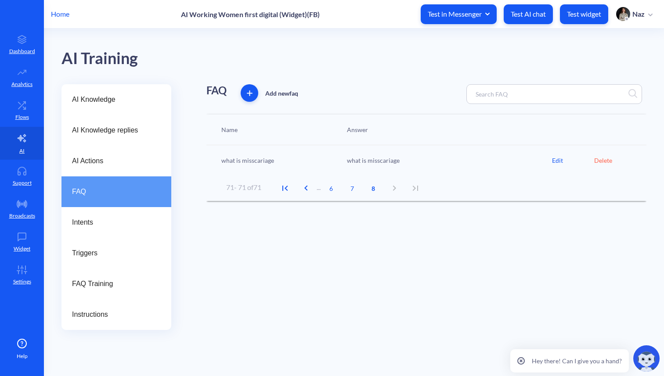
click at [391, 332] on main "AI Training AI Knowledge AI Knowledge replies AI Actions FAQ Intents Triggers F…" at bounding box center [354, 203] width 620 height 348
click at [321, 198] on div "71 - 71 of 71 ... 6 7 8" at bounding box center [326, 188] width 200 height 21
click at [315, 190] on span "Previous Page" at bounding box center [305, 188] width 21 height 11
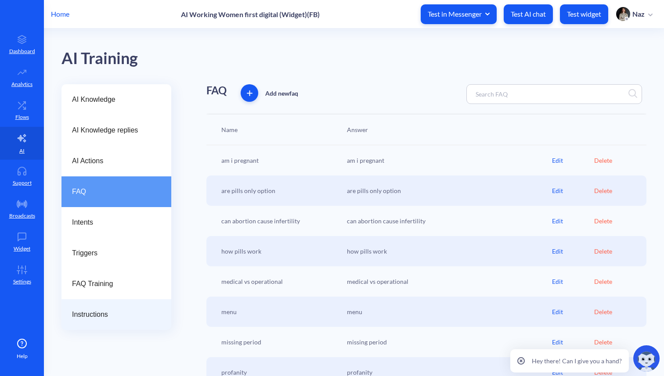
click at [68, 321] on div "Instructions" at bounding box center [116, 314] width 110 height 31
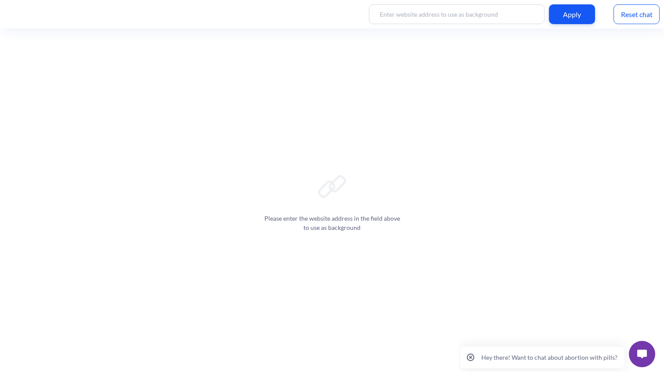
click at [646, 359] on button at bounding box center [641, 354] width 26 height 26
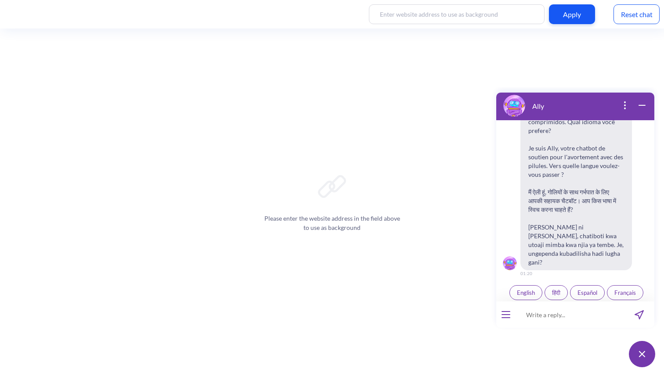
scroll to position [136, 0]
click at [519, 287] on span "English" at bounding box center [526, 290] width 18 height 7
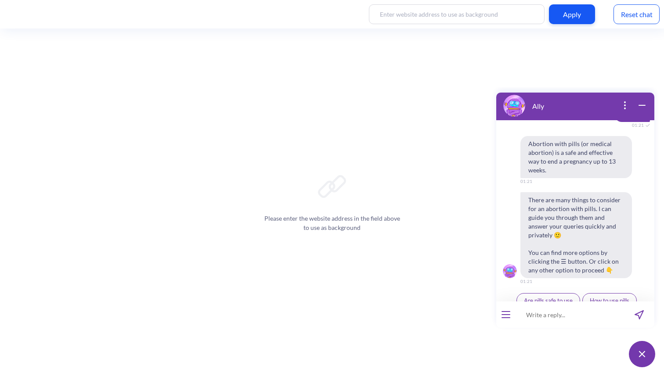
scroll to position [314, 0]
click at [537, 323] on input at bounding box center [569, 314] width 108 height 26
type input "i"
type input "im over 13 weeks pregnant what can i do"
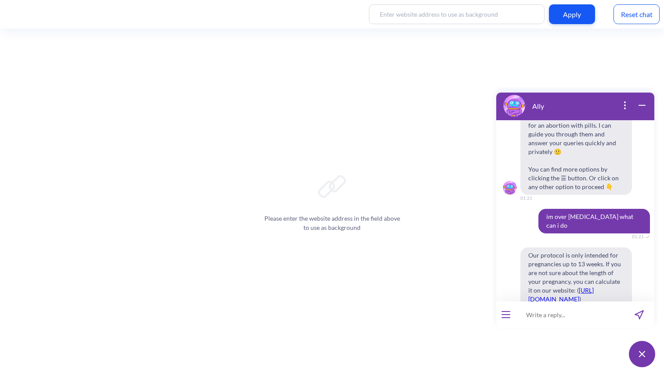
scroll to position [640, 0]
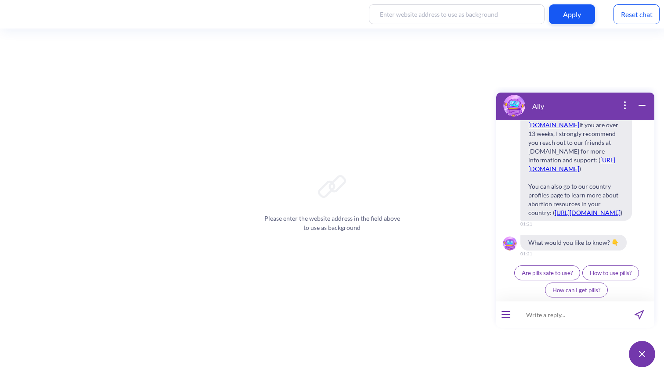
drag, startPoint x: 561, startPoint y: 313, endPoint x: 623, endPoint y: 90, distance: 230.9
click at [561, 312] on input at bounding box center [569, 314] width 108 height 26
click at [639, 22] on div "Reset chat" at bounding box center [636, 14] width 46 height 20
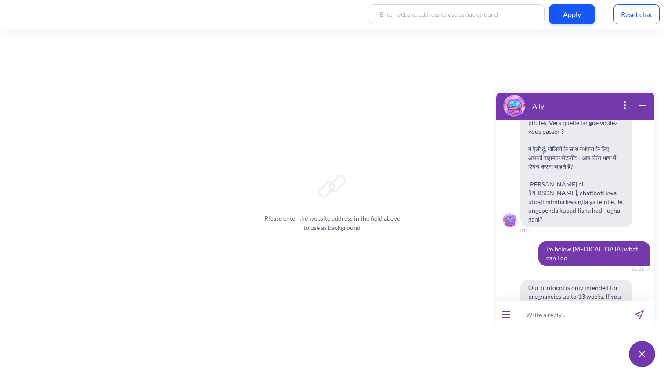
scroll to position [205, 0]
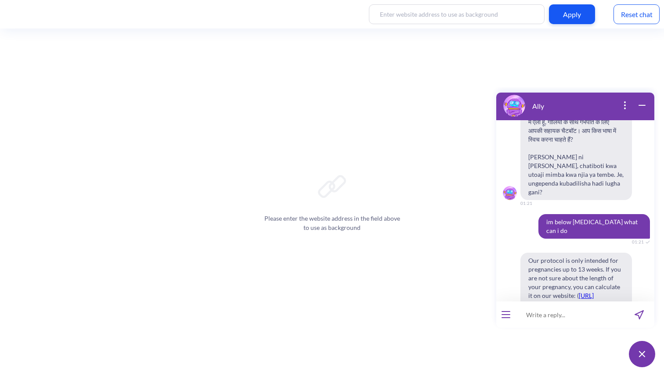
click at [570, 214] on span "im below [MEDICAL_DATA] what can i do" at bounding box center [593, 226] width 111 height 25
copy span "im below [MEDICAL_DATA] what can i do"
click at [645, 18] on div "Reset chat" at bounding box center [636, 14] width 46 height 20
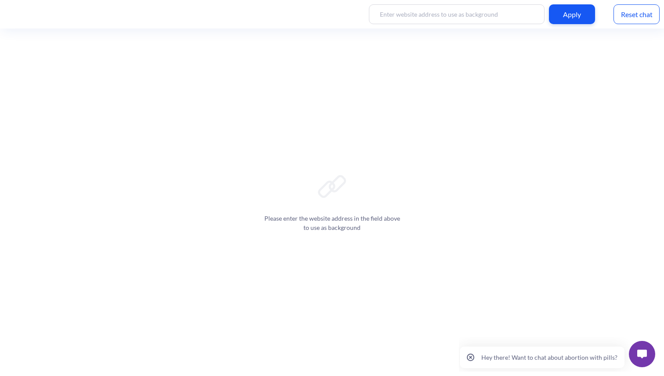
click at [633, 344] on button at bounding box center [641, 354] width 26 height 26
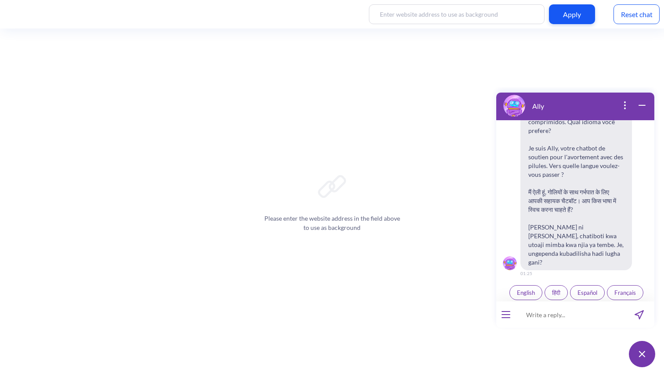
scroll to position [136, 0]
click at [561, 314] on input at bounding box center [569, 314] width 108 height 26
paste input "im below [MEDICAL_DATA] what can i do"
type input "im below [MEDICAL_DATA] what can i do"
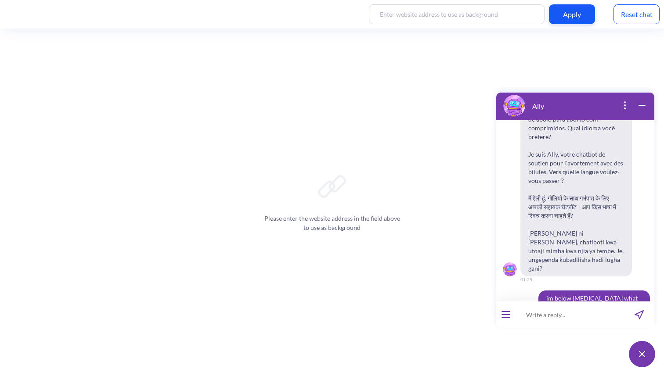
scroll to position [141, 0]
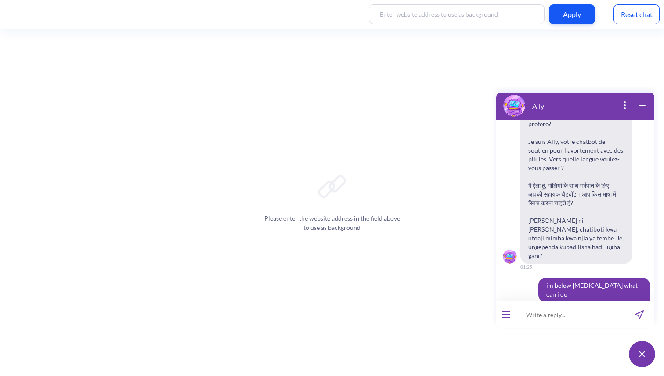
click at [554, 278] on span "im below [MEDICAL_DATA] what can i do" at bounding box center [593, 290] width 111 height 25
copy span "im below [MEDICAL_DATA] what can i do"
click at [622, 15] on div "Reset chat" at bounding box center [636, 14] width 46 height 20
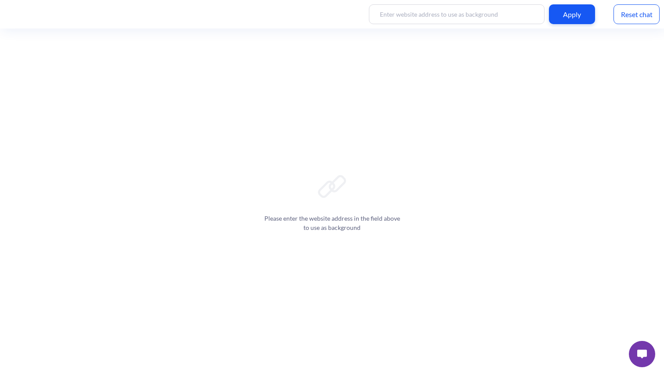
click at [640, 356] on img at bounding box center [642, 354] width 10 height 9
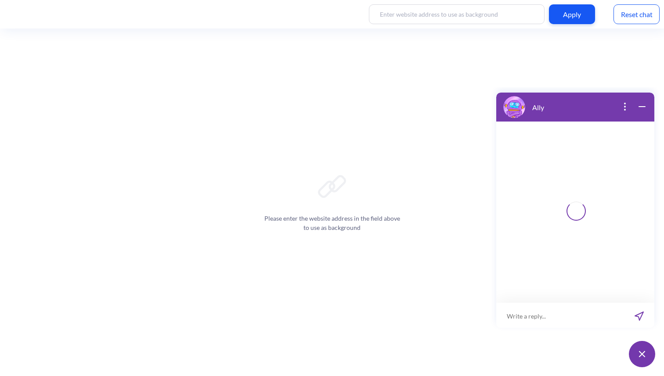
scroll to position [1, 0]
click at [559, 312] on input at bounding box center [560, 314] width 128 height 26
paste input "im below [MEDICAL_DATA] what can i do"
type input "im below [MEDICAL_DATA] what can i do"
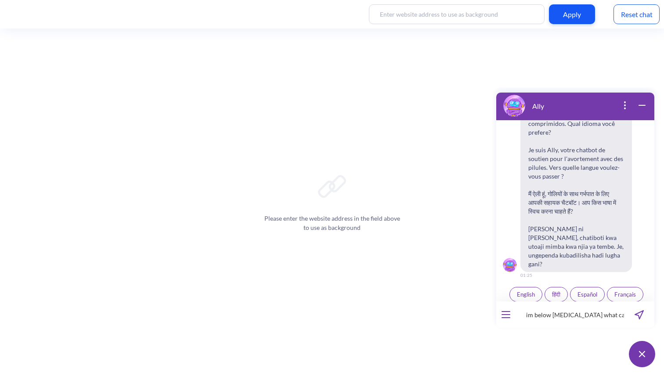
scroll to position [136, 0]
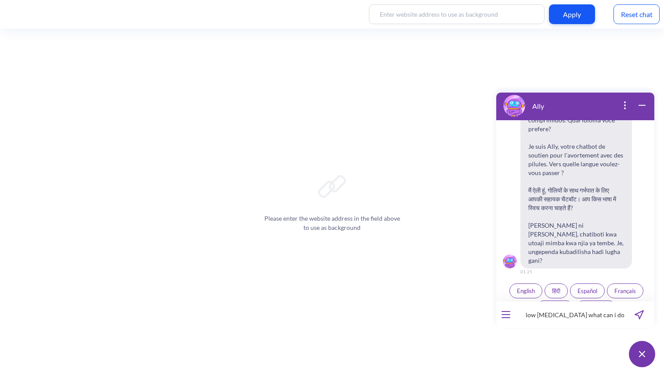
type input "im below [MEDICAL_DATA] what can i do"
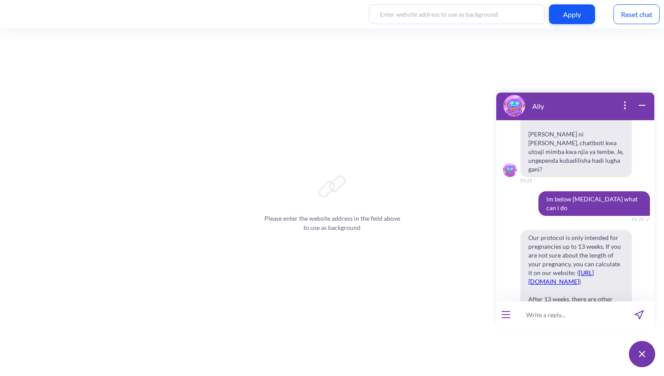
scroll to position [226, 0]
click at [536, 317] on input at bounding box center [569, 314] width 108 height 26
paste input "Follow this instruction carefully and don't trigger this intent if it's not mat…"
type input "Follow this instruction carefully and don't trigger this intent if it's not mat…"
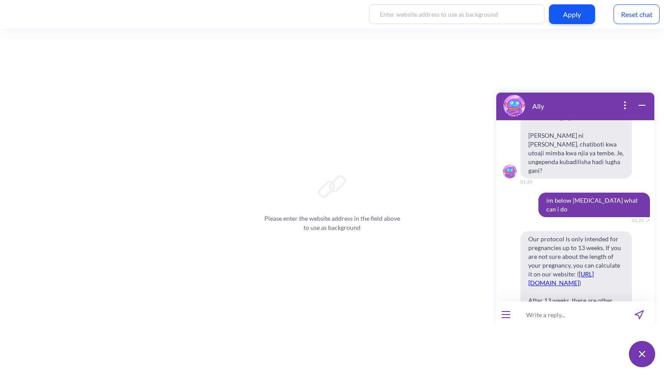
click at [555, 193] on span "im below [MEDICAL_DATA] what can i do" at bounding box center [593, 205] width 111 height 25
click at [564, 308] on input at bounding box center [569, 314] width 108 height 26
paste input "Follow this instruction carefully and don't trigger this intent if it's not mat…"
type input "Follow this instruction carefully and don't trigger this intent if it's not mat…"
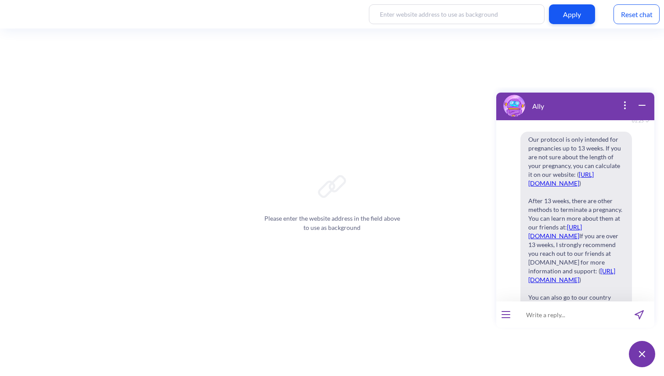
click at [635, 18] on div "Reset chat" at bounding box center [636, 14] width 46 height 20
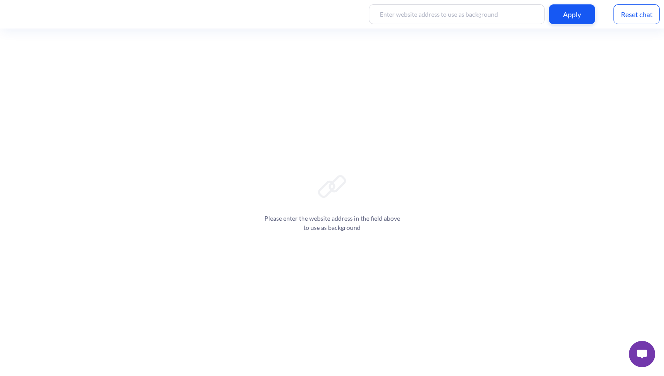
click at [639, 359] on button at bounding box center [641, 354] width 26 height 26
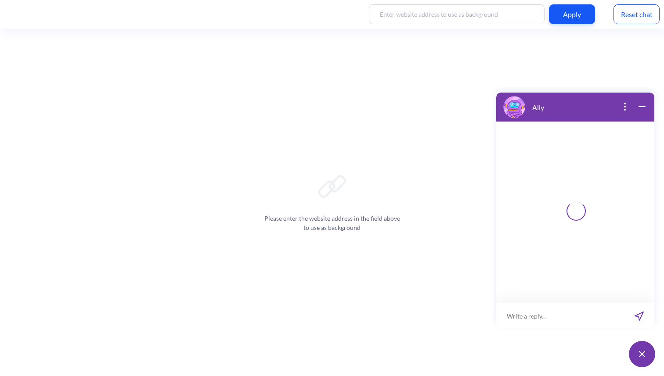
scroll to position [1, 0]
click at [585, 325] on input at bounding box center [560, 314] width 128 height 26
paste input "Follow this instruction carefully and don't trigger this intent if it's not mat…"
type input "Follow this instruction carefully and don't trigger this intent if it's not mat…"
click at [585, 319] on input "Follow this instruction carefully and don't trigger this intent if it's not mat…" at bounding box center [569, 314] width 108 height 26
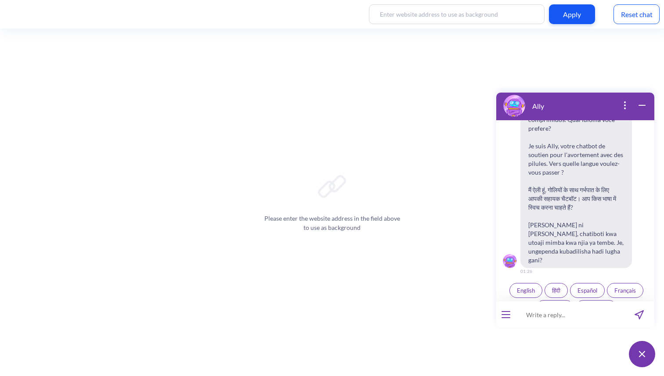
scroll to position [0, 0]
type input "w"
type input "im below 13 weeks pregnant what can i do"
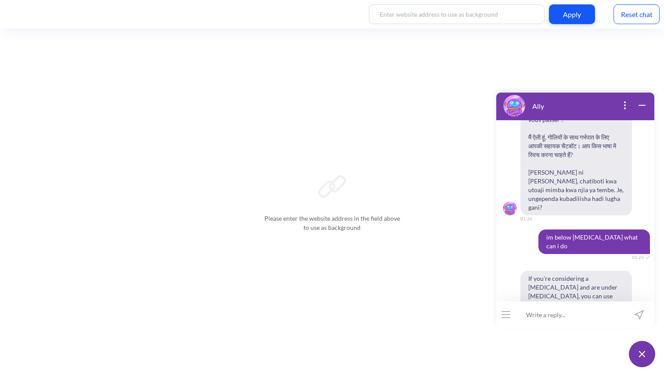
scroll to position [200, 0]
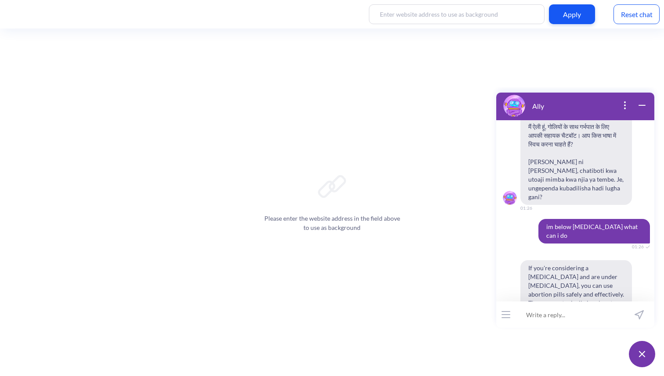
click at [561, 219] on span "im below 13 weeks pregnant what can i do" at bounding box center [593, 231] width 111 height 25
copy span "im below 13 weeks pregnant what can i do"
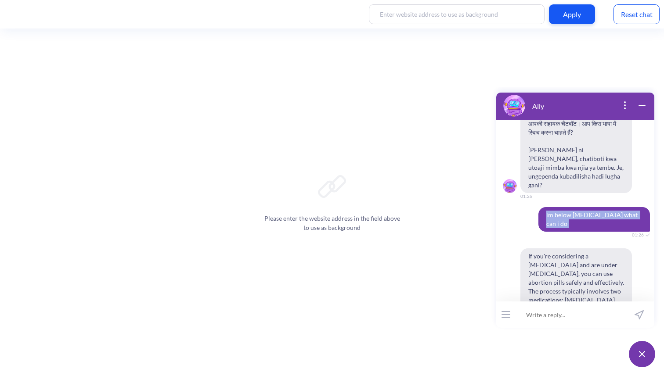
click at [561, 210] on span "im below 13 weeks pregnant what can i do" at bounding box center [593, 219] width 111 height 25
click at [544, 207] on span "im below 13 weeks pregnant what can i do" at bounding box center [593, 219] width 111 height 25
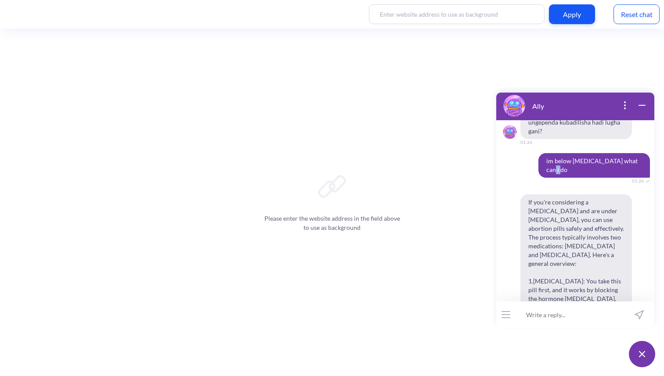
click at [544, 206] on div "Hello! Hola! Oi! Bonjour! नमस्ते! Habari! 01:26 I'm Ally, your support chatbot …" at bounding box center [575, 210] width 158 height 181
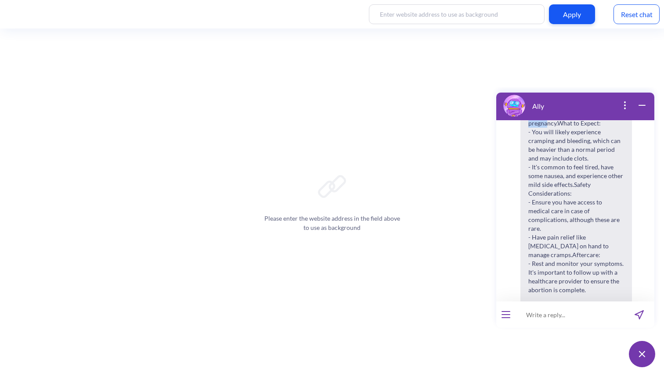
click at [544, 206] on span "If you're considering a medical abortion and are under 13 weeks pregnant, you c…" at bounding box center [575, 180] width 111 height 481
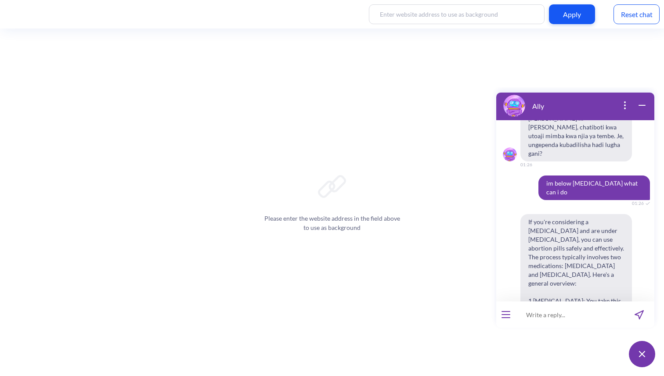
scroll to position [199, 0]
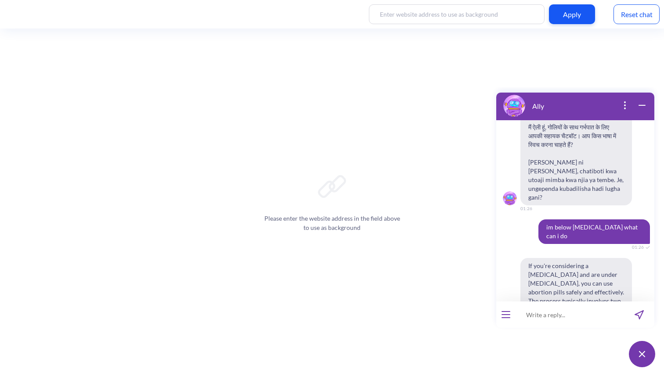
click at [557, 219] on span "im below 13 weeks pregnant what can i do" at bounding box center [593, 231] width 111 height 25
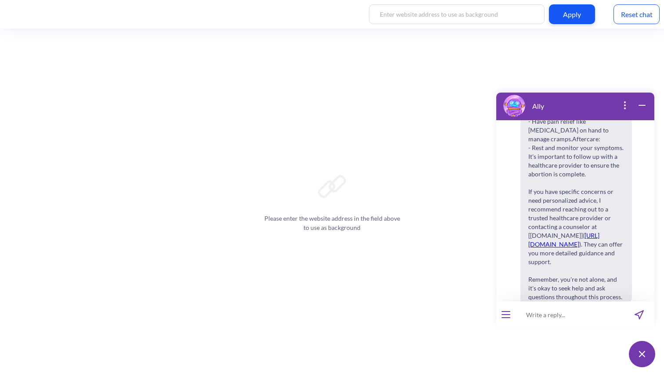
copy span "im below 13 weeks pregnant what can i do"
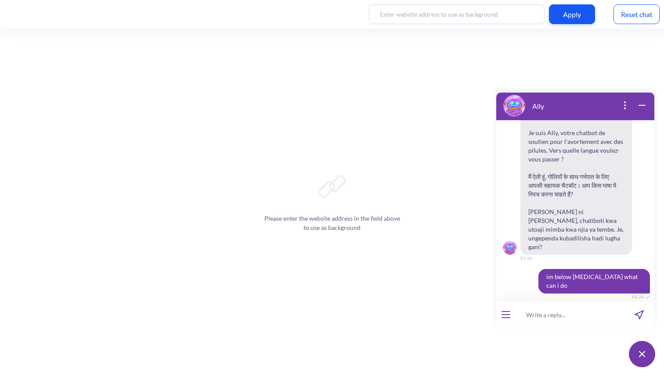
click at [553, 234] on span "I'm Ally, your support chatbot for abortion with pills. Which language do you p…" at bounding box center [575, 133] width 111 height 244
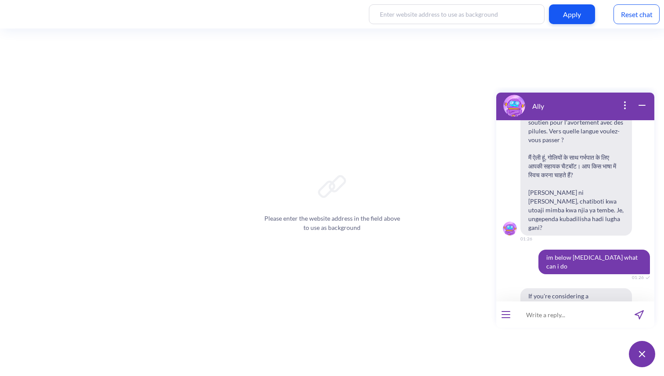
scroll to position [172, 0]
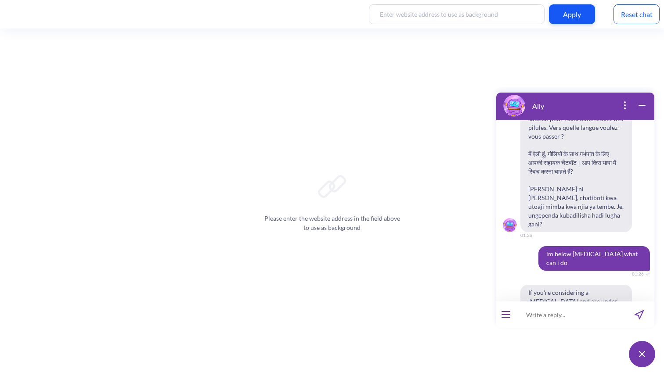
click at [553, 246] on span "im below 13 weeks pregnant what can i do" at bounding box center [593, 258] width 111 height 25
copy span "im below 13 weeks pregnant what can i do"
click at [621, 9] on div "Reset chat" at bounding box center [636, 14] width 46 height 20
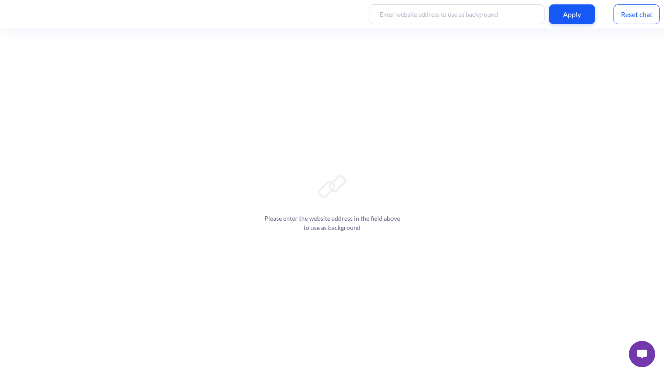
click at [645, 352] on img at bounding box center [642, 354] width 10 height 9
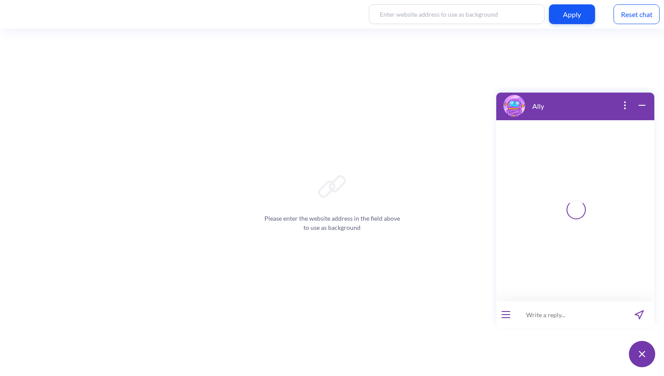
click at [560, 297] on div at bounding box center [575, 210] width 158 height 181
click at [559, 310] on input at bounding box center [569, 314] width 108 height 26
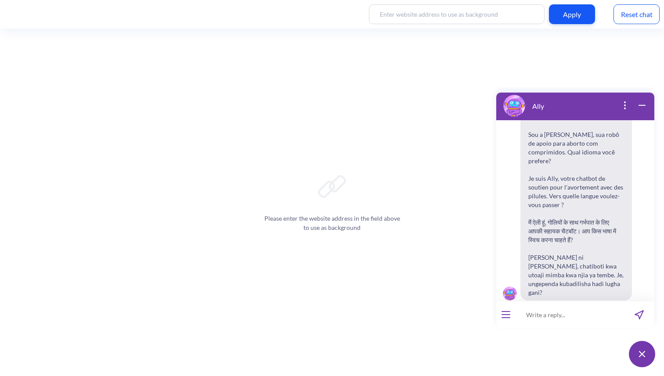
paste input "im below [MEDICAL_DATA] what can i do"
type input "im below [MEDICAL_DATA] what can i do"
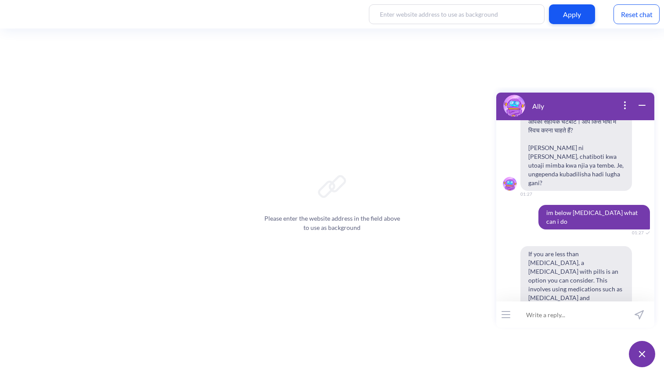
scroll to position [224, 0]
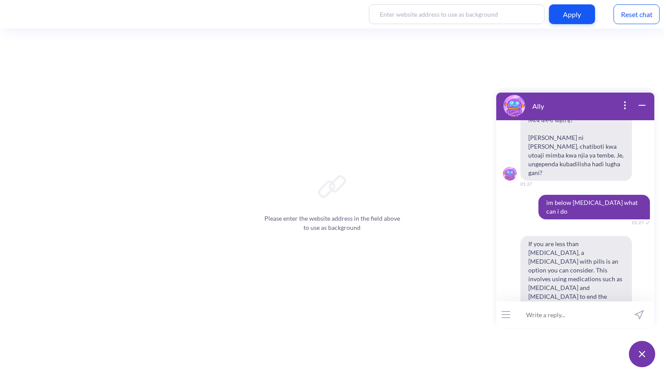
click at [543, 195] on span "im below [MEDICAL_DATA] what can i do" at bounding box center [593, 207] width 111 height 25
drag, startPoint x: 563, startPoint y: 192, endPoint x: 540, endPoint y: 188, distance: 23.5
click at [540, 195] on span "im below [MEDICAL_DATA] what can i do" at bounding box center [593, 207] width 111 height 25
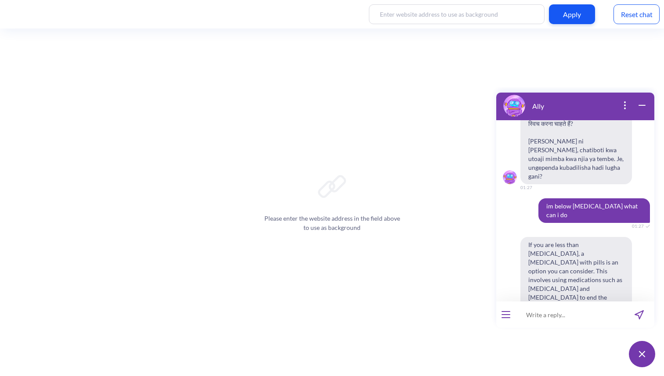
scroll to position [193, 0]
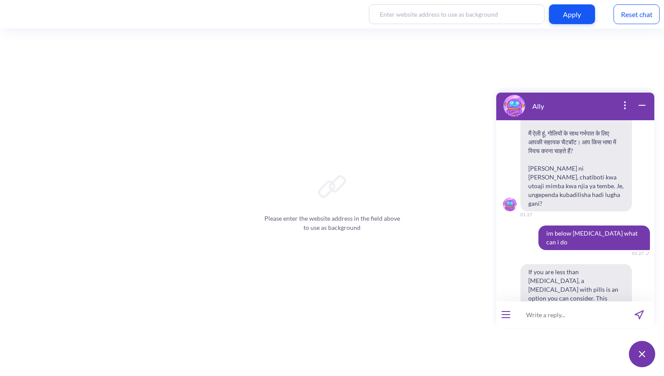
click at [541, 188] on span "I'm Ally, your support chatbot for abortion with pills. Which language do you p…" at bounding box center [575, 90] width 111 height 244
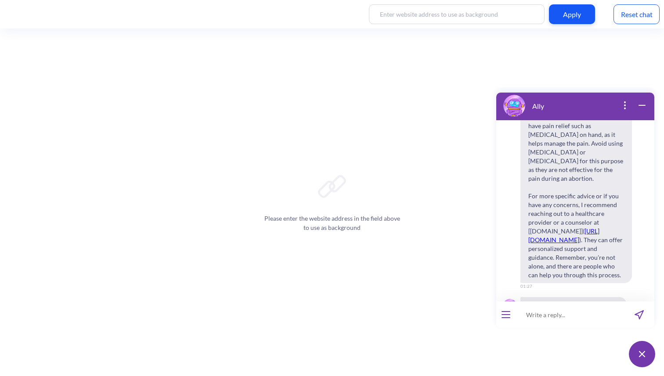
scroll to position [700, 0]
click at [635, 24] on div "Reset chat" at bounding box center [636, 14] width 46 height 20
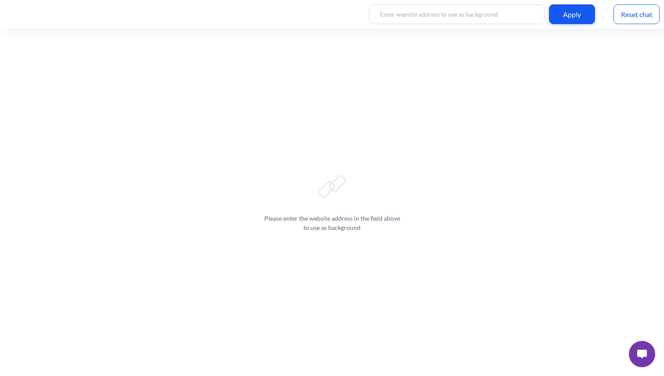
click at [640, 355] on img at bounding box center [642, 354] width 10 height 9
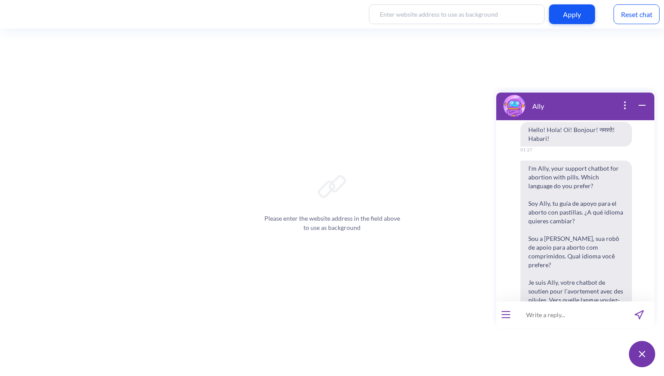
scroll to position [136, 0]
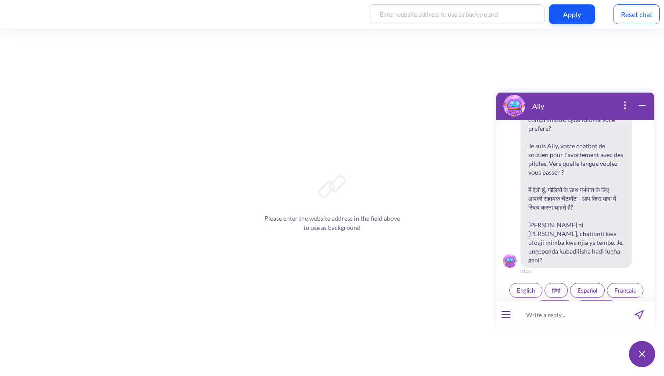
click at [559, 311] on input at bounding box center [569, 314] width 108 height 26
paste input "मैं 13 सप्ताह से कम गर्भवती हूँ, मैं क्या कर सकती हूँ?"
type input "मैं 13 सप्ताह से कम गर्भवती हूँ, मैं क्या कर सकती हूँ?"
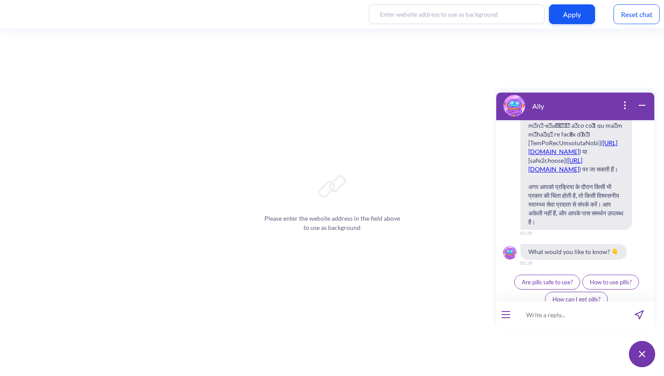
scroll to position [463, 0]
click at [639, 18] on div "Reset chat" at bounding box center [636, 14] width 46 height 20
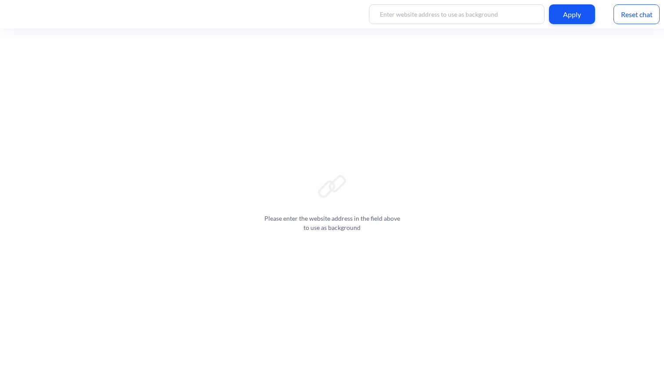
click at [646, 359] on img at bounding box center [642, 354] width 10 height 9
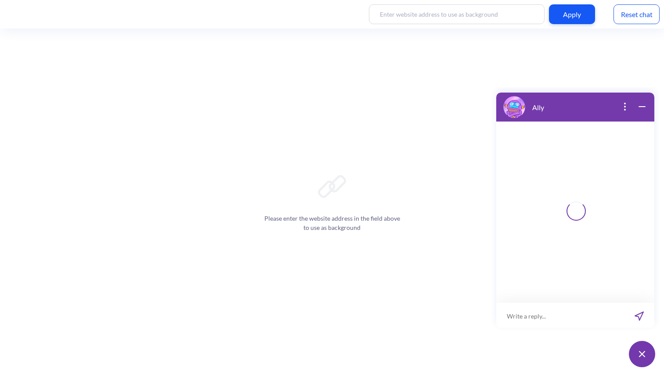
scroll to position [1, 0]
click at [568, 320] on input at bounding box center [560, 314] width 128 height 26
paste input "im above 13 weeks pregnant what can i do"
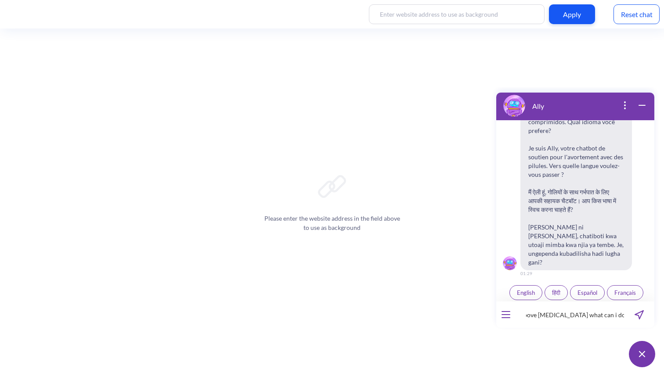
scroll to position [136, 0]
type input "im above 13 weeks pregnant what can i do"
click at [544, 312] on input "im above 13 weeks pregnant what can i do" at bounding box center [569, 314] width 108 height 26
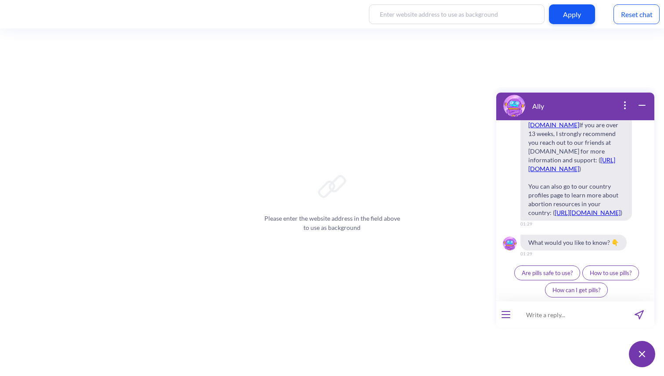
scroll to position [463, 0]
click at [631, 20] on div "Reset chat" at bounding box center [636, 14] width 46 height 20
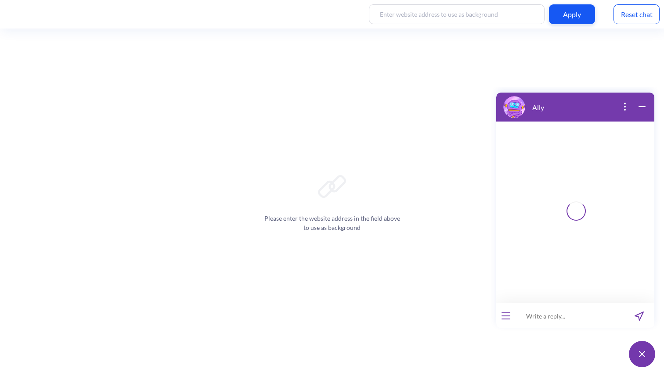
click at [574, 308] on input at bounding box center [569, 316] width 108 height 26
type input "मैं 13 सप्ताह से अधिक गर्भवती हूँ, मैं क्या कर सकती हूँ?"
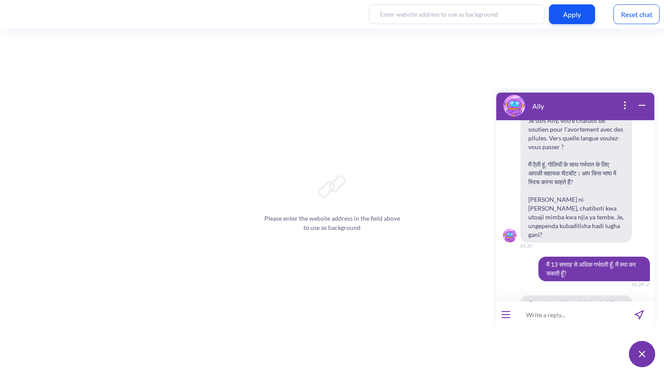
scroll to position [170, 0]
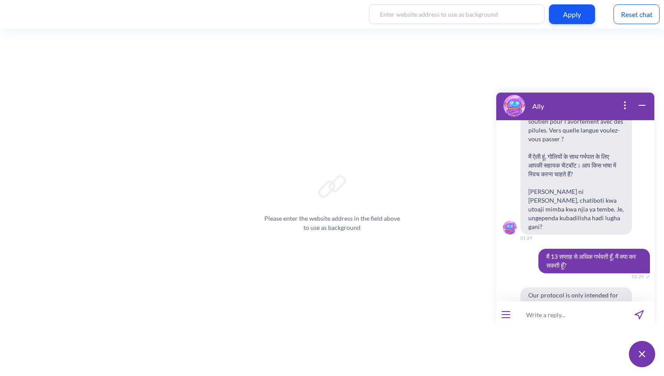
click at [641, 23] on div "Reset chat" at bounding box center [636, 14] width 46 height 20
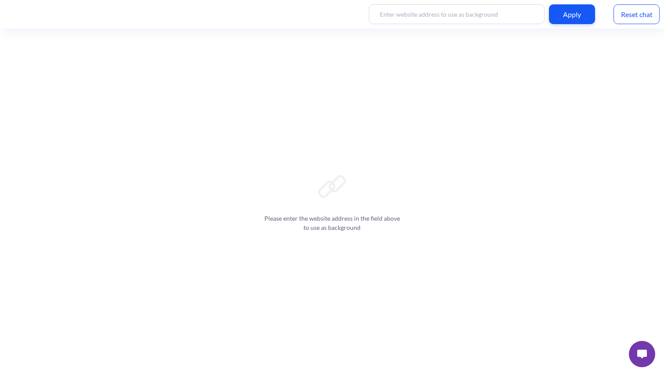
click at [639, 341] on div at bounding box center [641, 354] width 35 height 35
click at [655, 351] on button at bounding box center [641, 354] width 26 height 26
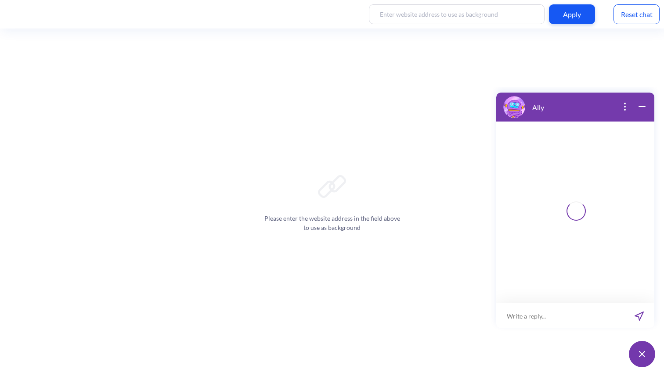
scroll to position [1, 0]
click at [575, 313] on input at bounding box center [560, 314] width 128 height 26
paste input "मैं 13 सप्ताह से कम गर्भवती हूँ, मैं क्या कर सकती हूँ?"
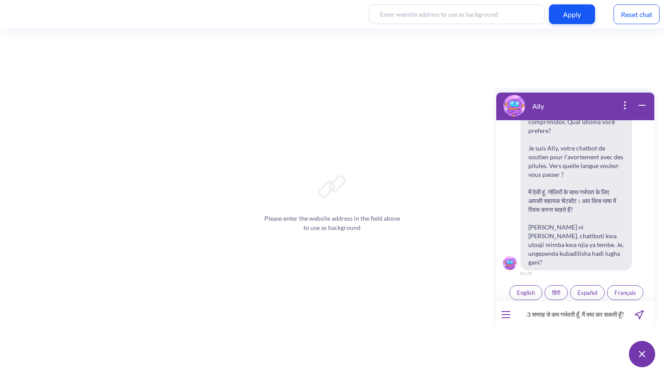
scroll to position [136, 0]
type input "मैं 13 सप्ताह से कम गर्भवती हूँ, मैं क्या कर सकती हूँ?"
click at [509, 283] on button "English" at bounding box center [525, 290] width 33 height 15
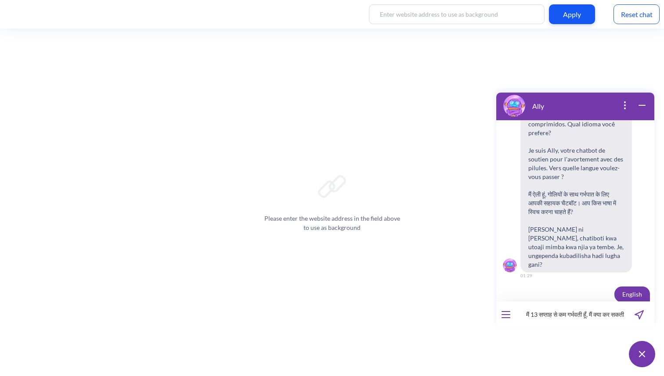
scroll to position [141, 0]
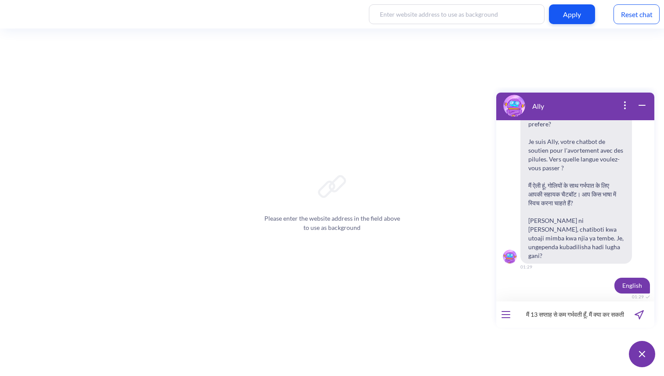
click at [560, 316] on input "मैं 13 सप्ताह से कम गर्भवती हूँ, मैं क्या कर सकती हूँ?" at bounding box center [569, 314] width 108 height 26
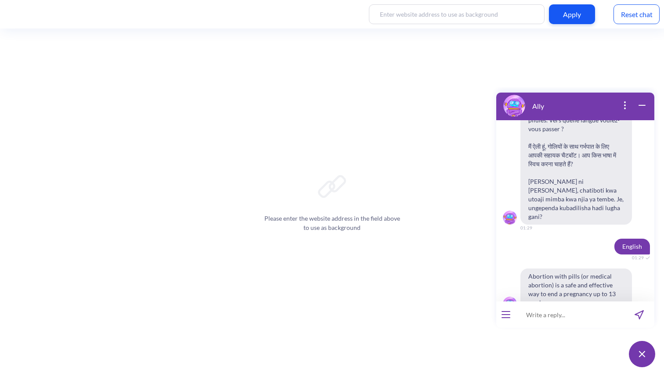
scroll to position [188, 0]
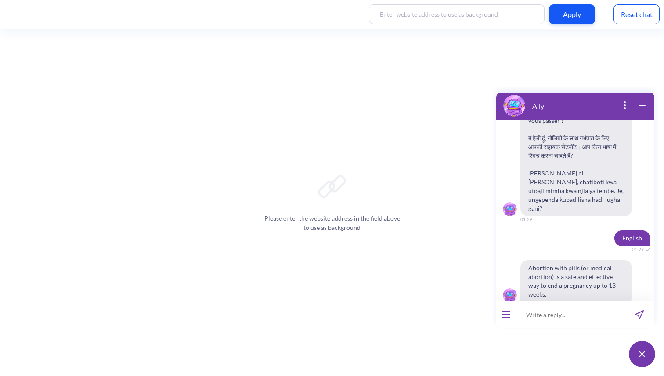
click at [630, 15] on div "Reset chat" at bounding box center [636, 14] width 46 height 20
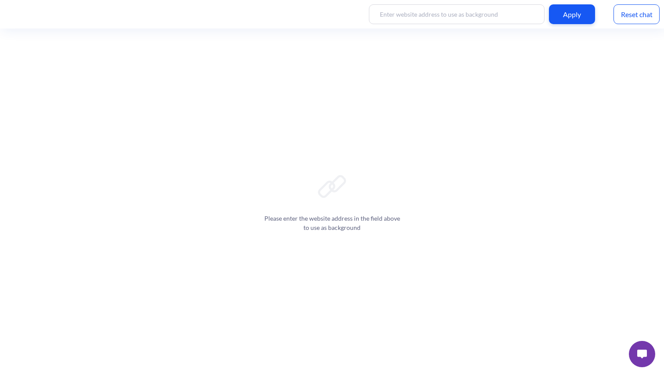
click at [635, 359] on button at bounding box center [641, 354] width 26 height 26
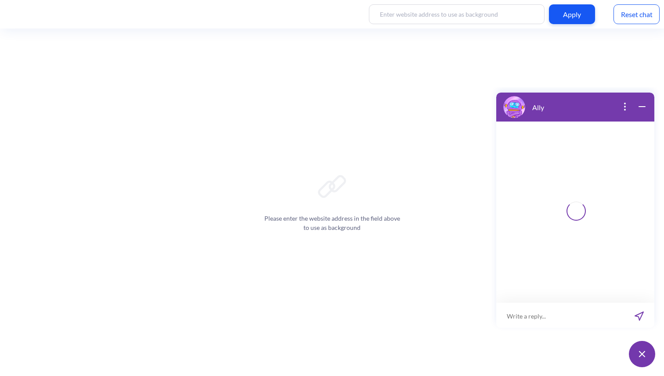
scroll to position [1, 0]
click at [567, 311] on input at bounding box center [569, 314] width 108 height 26
paste input "मैं 13 सप्ताह से कम गर्भवती हूँ, मैं क्या कर सकती हूँ?"
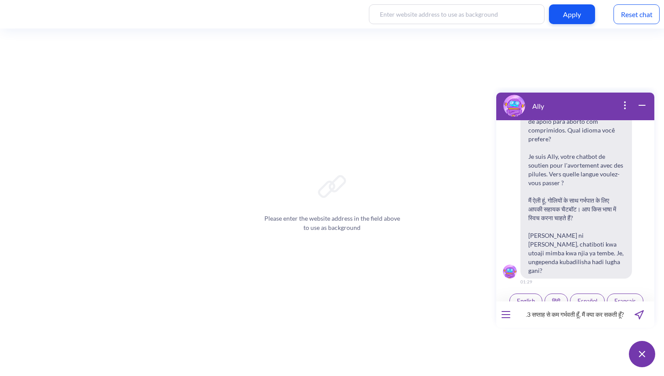
scroll to position [136, 0]
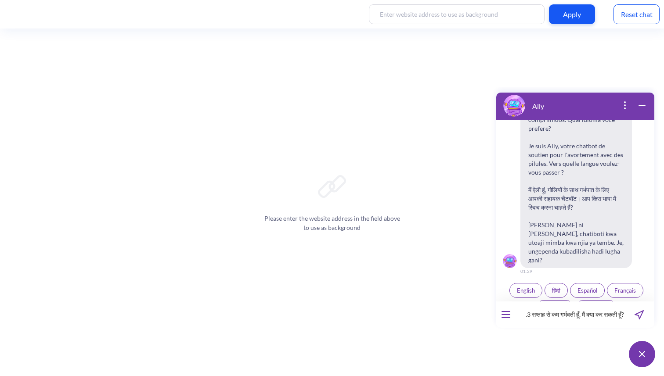
click at [572, 308] on input "मैं 13 सप्ताह से कम गर्भवती हूँ, मैं क्या कर सकती हूँ?" at bounding box center [569, 314] width 108 height 26
type input "मैं 13 सप्ताह से कम गर्भवती हूँ, मैं क्या कर सकती हूँ?"
click at [509, 283] on button "English" at bounding box center [525, 290] width 33 height 15
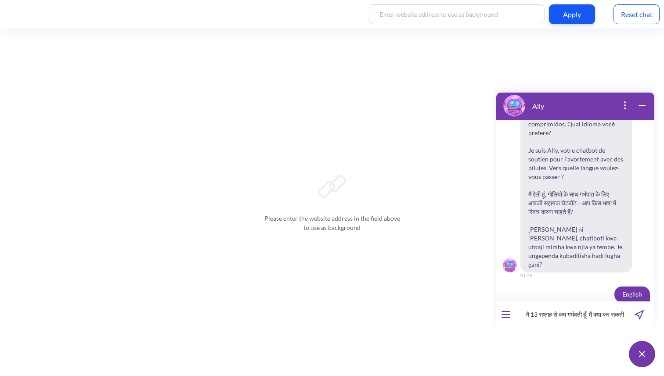
click at [596, 311] on input "मैं 13 सप्ताह से कम गर्भवती हूँ, मैं क्या कर सकती हूँ?" at bounding box center [569, 314] width 108 height 26
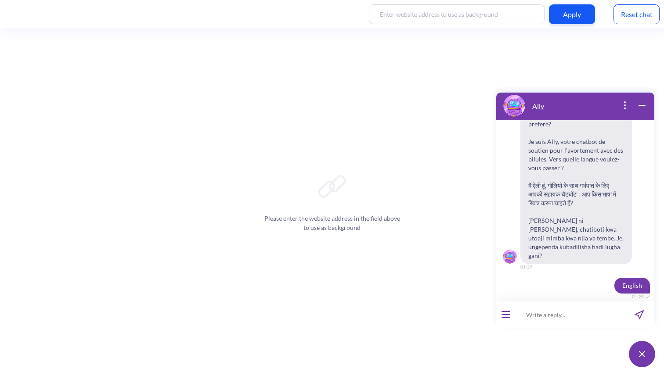
click at [630, 9] on div "Reset chat" at bounding box center [636, 14] width 46 height 20
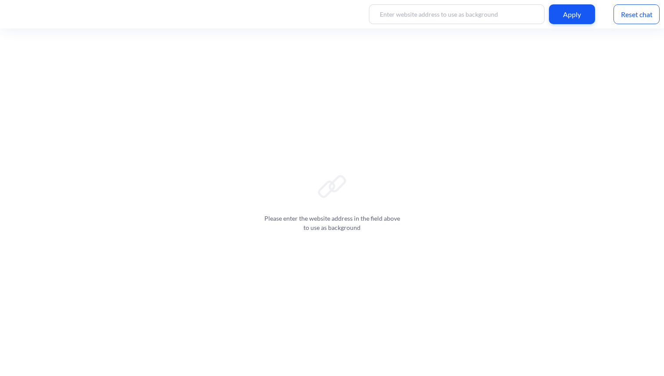
click at [641, 374] on div "Please enter the website address in the field above to use as background" at bounding box center [332, 203] width 664 height 348
click at [639, 357] on img at bounding box center [642, 354] width 10 height 9
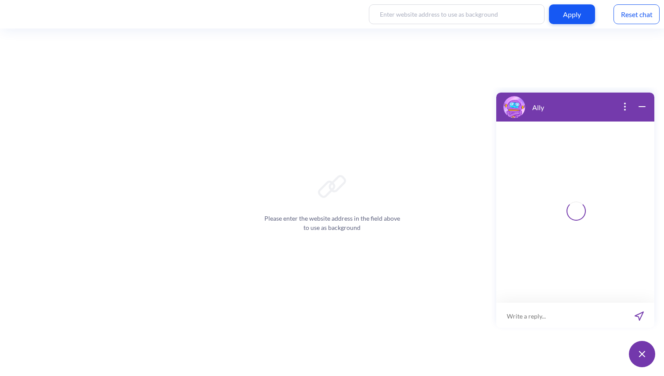
scroll to position [1, 0]
click at [580, 319] on input at bounding box center [560, 314] width 128 height 26
paste input "मैं 13 सप्ताह से कम गर्भवती हूँ, मैं क्या कर सकती हूँ?"
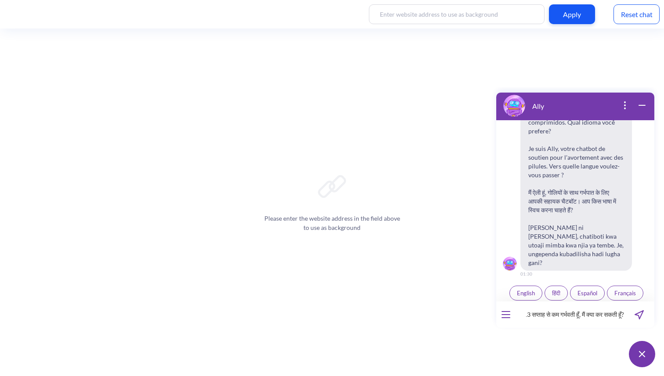
scroll to position [136, 0]
type input "मैं 13 सप्ताह से कम गर्भवती हूँ, मैं क्या कर सकती हूँ?"
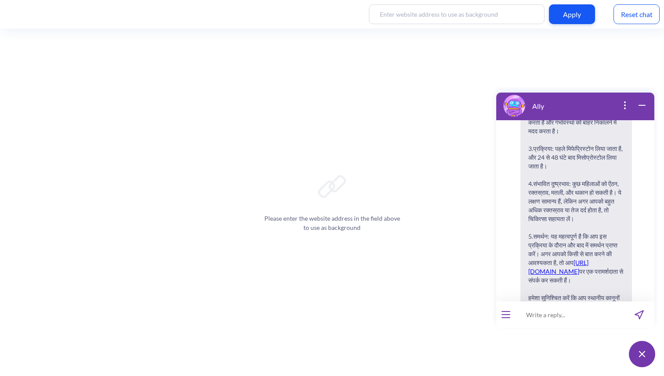
scroll to position [577, 0]
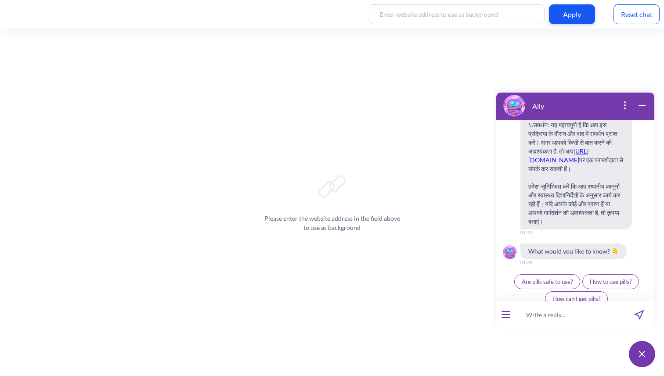
click at [635, 23] on div "Reset chat" at bounding box center [636, 14] width 46 height 20
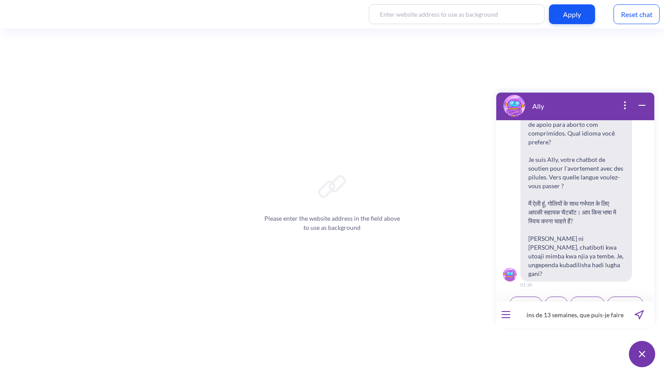
scroll to position [136, 0]
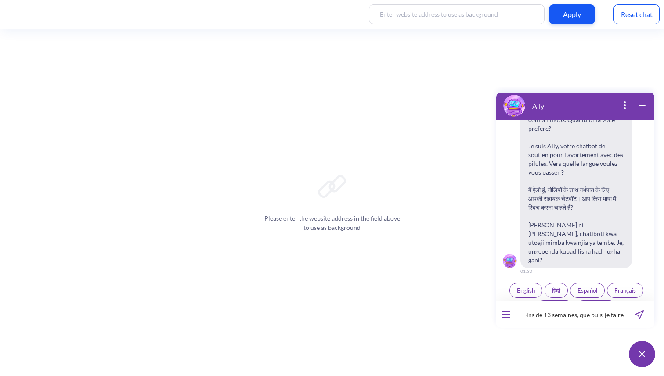
type input "je suis enceinte de moins de 13 semaines, que puis-je faire ?"
click at [568, 323] on input "je suis enceinte de moins de 13 semaines, que puis-je faire ?" at bounding box center [569, 314] width 108 height 26
click at [564, 316] on input "je suis enceinte de moins de 13 semaines, que puis-je faire ?" at bounding box center [569, 314] width 108 height 26
type input "je suis enceinte de moins de 13 semaines, que puis-je faire?"
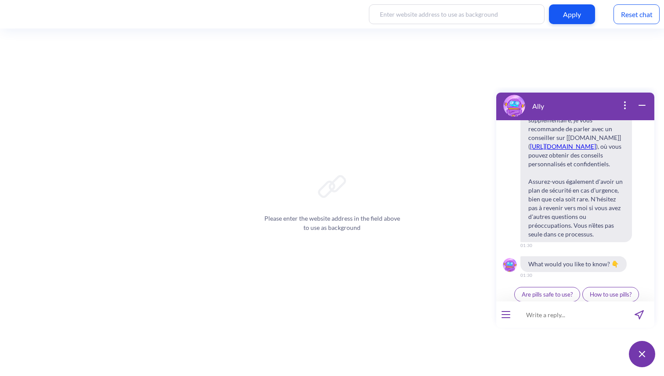
scroll to position [560, 0]
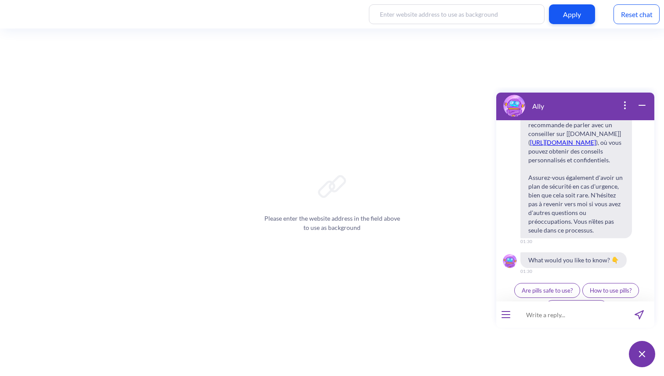
click at [630, 12] on div "Reset chat" at bounding box center [636, 14] width 46 height 20
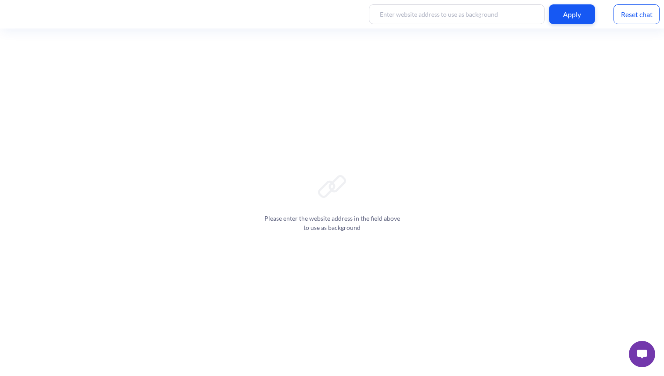
click at [642, 359] on button at bounding box center [641, 354] width 26 height 26
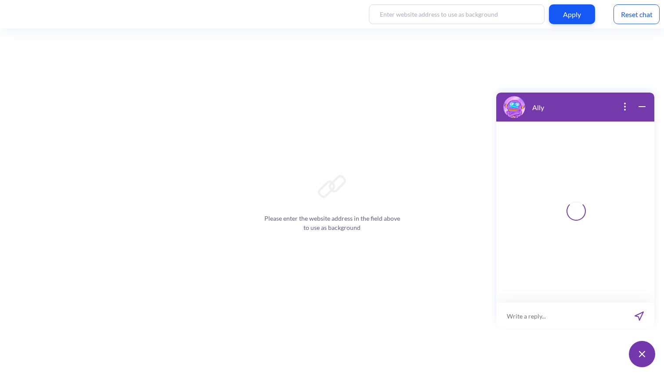
scroll to position [1, 0]
click at [573, 317] on input at bounding box center [569, 314] width 108 height 26
paste input "je suis enceinte de plus de 13 semaines, que puis-je faire ?"
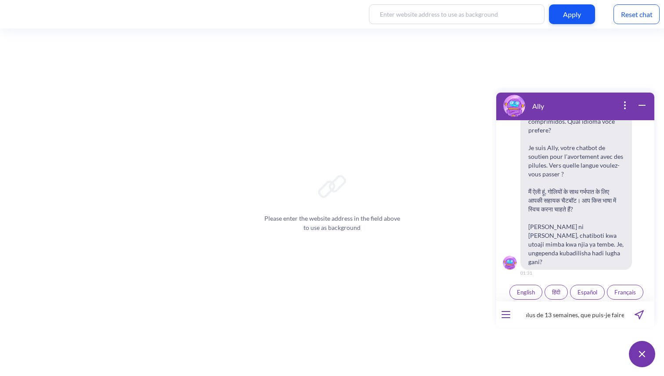
scroll to position [136, 0]
type input "je suis enceinte de plus de 13 semaines, que puis-je faire?"
click at [585, 318] on input "je suis enceinte de plus de 13 semaines, que puis-je faire?" at bounding box center [569, 314] width 108 height 26
click at [582, 315] on input "je suis enceinte de plus de 13 semaines, que puis-je faire?" at bounding box center [569, 314] width 108 height 26
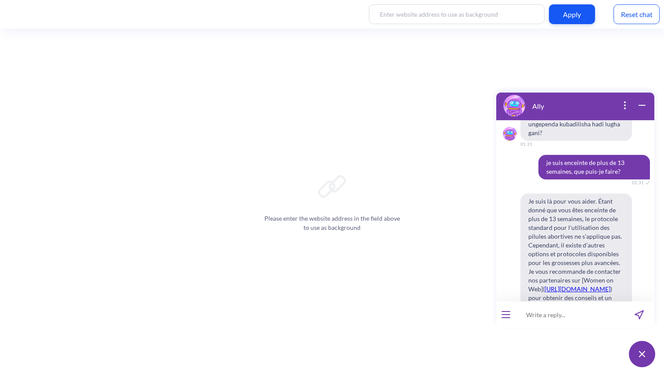
scroll to position [218, 0]
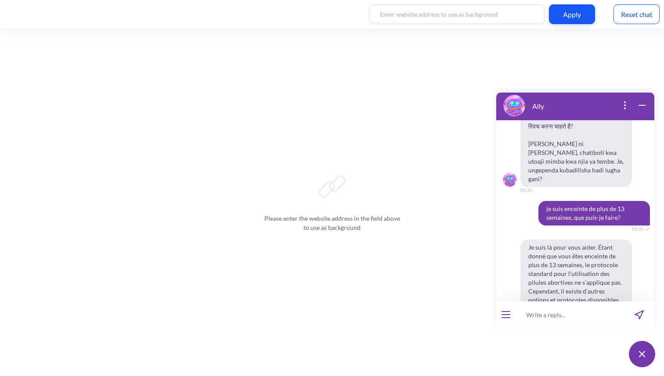
click at [554, 306] on input at bounding box center [569, 314] width 108 height 26
paste input "je suis enceinte de plus de 13 semaines, que puis-je faire ?"
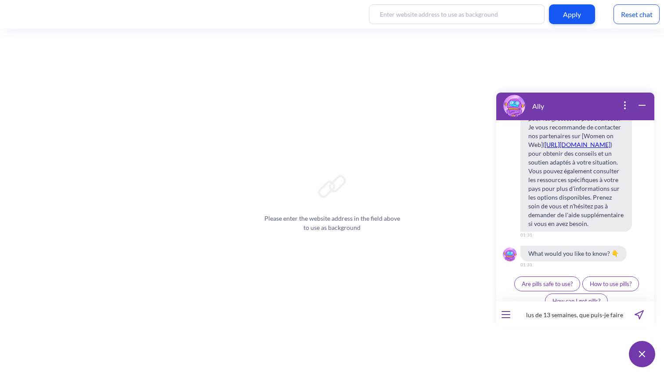
scroll to position [410, 0]
type input "je suis enceinte de plus de 13 semaines, que puis-je faire ?"
click at [571, 318] on input "je suis enceinte de plus de 13 semaines, que puis-je faire ?" at bounding box center [569, 314] width 108 height 26
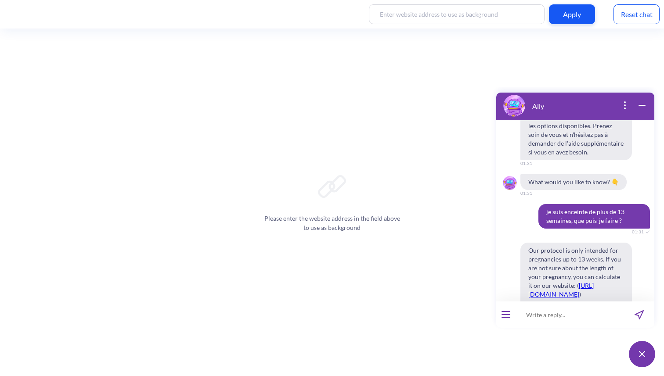
scroll to position [479, 0]
drag, startPoint x: 546, startPoint y: 201, endPoint x: 568, endPoint y: 251, distance: 54.8
click at [569, 251] on div "Hello! Hola! Oi! Bonjour! नमस्ते! Habari! 01:31 I'm Ally, your support chatbot …" at bounding box center [575, 210] width 158 height 181
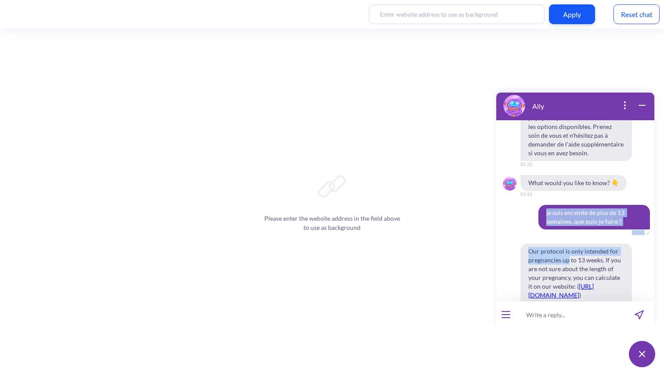
drag, startPoint x: 568, startPoint y: 251, endPoint x: 541, endPoint y: 194, distance: 63.8
click at [541, 194] on div "Hello! Hola! Oi! Bonjour! नमस्ते! Habari! 01:31 I'm Ally, your support chatbot …" at bounding box center [575, 210] width 158 height 181
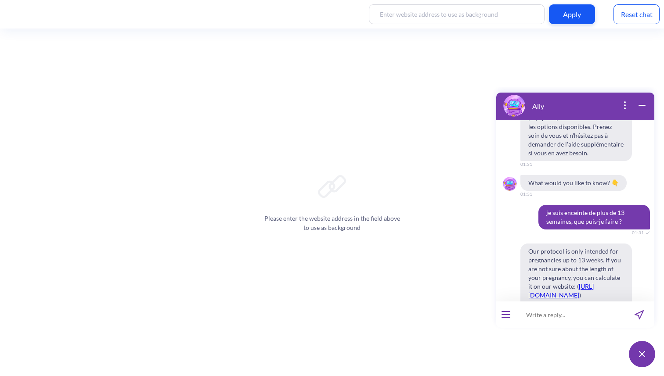
click at [547, 221] on div "Hello! Hola! Oi! Bonjour! नमस्ते! Habari! 01:31 I'm Ally, your support chatbot …" at bounding box center [575, 210] width 158 height 181
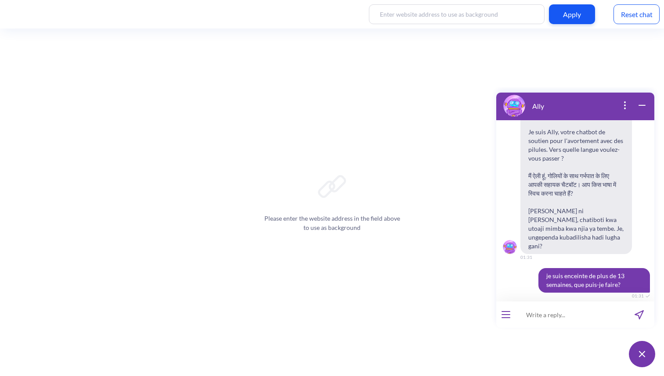
scroll to position [263, 0]
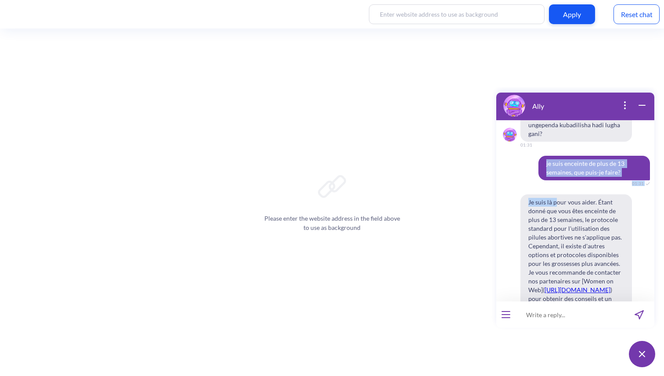
drag, startPoint x: 536, startPoint y: 139, endPoint x: 557, endPoint y: 187, distance: 52.7
click at [557, 188] on div "Hello! Hola! Oi! Bonjour! नमस्ते! Habari! 01:31 I'm Ally, your support chatbot …" at bounding box center [575, 210] width 158 height 181
click at [557, 194] on span "Je suis là pour vous aider. Étant donné que vous êtes enceinte de plus de 13 se…" at bounding box center [575, 285] width 111 height 183
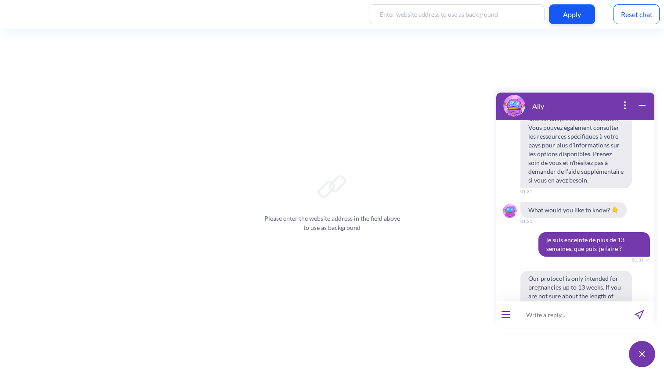
scroll to position [450, 0]
